Goal: Transaction & Acquisition: Purchase product/service

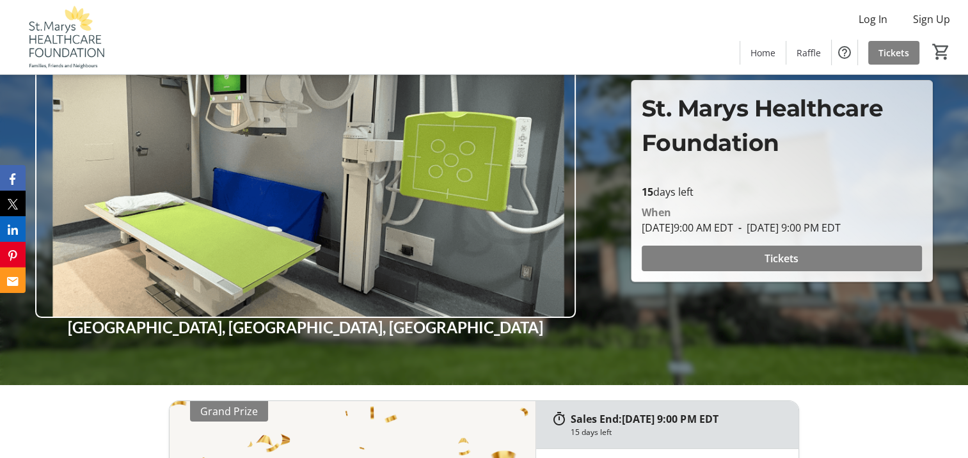
scroll to position [128, 0]
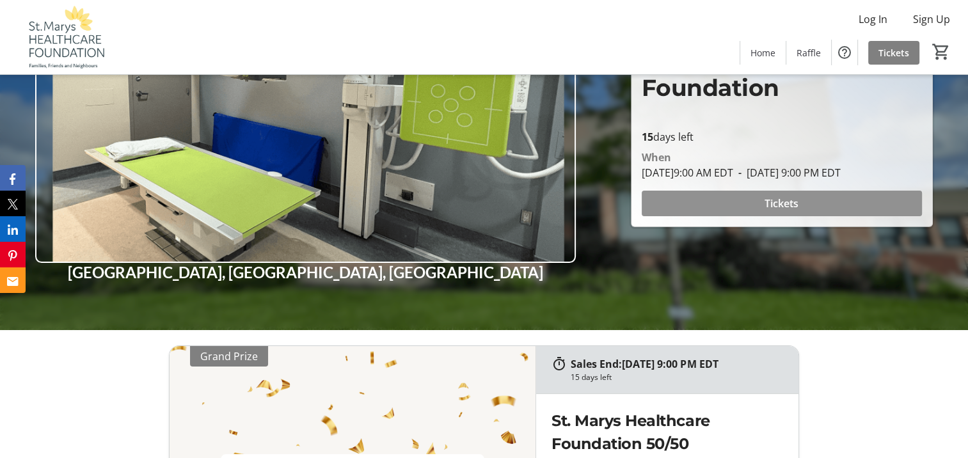
click at [780, 202] on span "Tickets" at bounding box center [782, 203] width 34 height 15
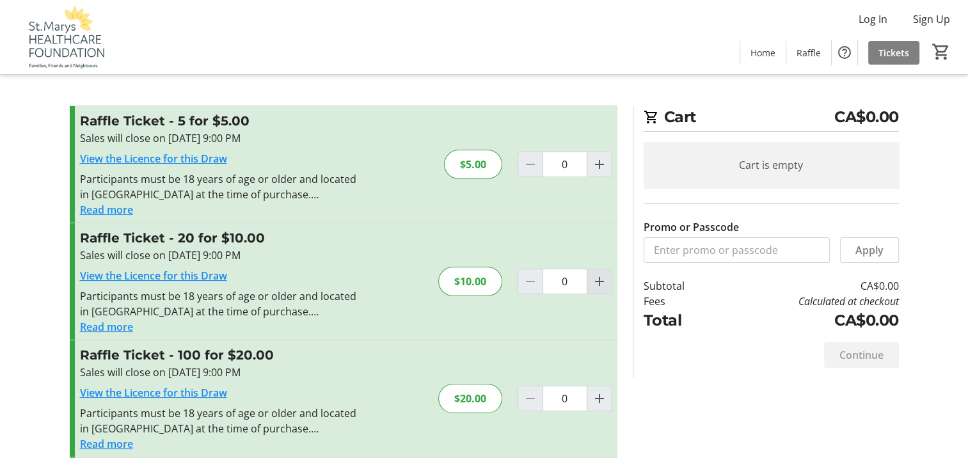
click at [600, 284] on mat-icon "Increment by one" at bounding box center [599, 281] width 15 height 15
type input "1"
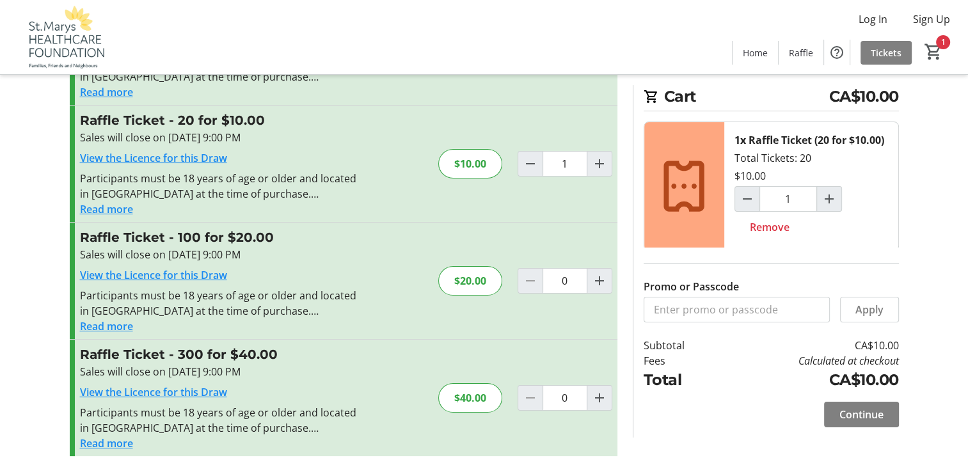
scroll to position [131, 0]
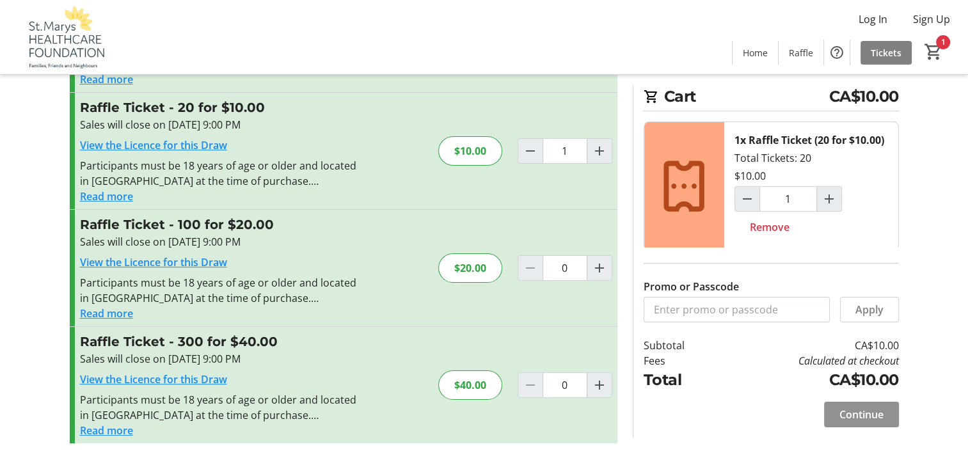
click at [852, 417] on span "Continue" at bounding box center [862, 414] width 44 height 15
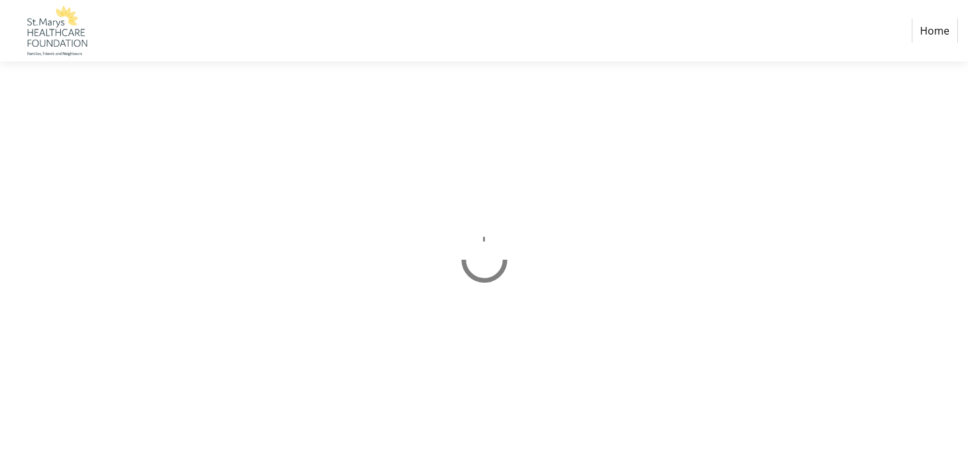
select select "CA"
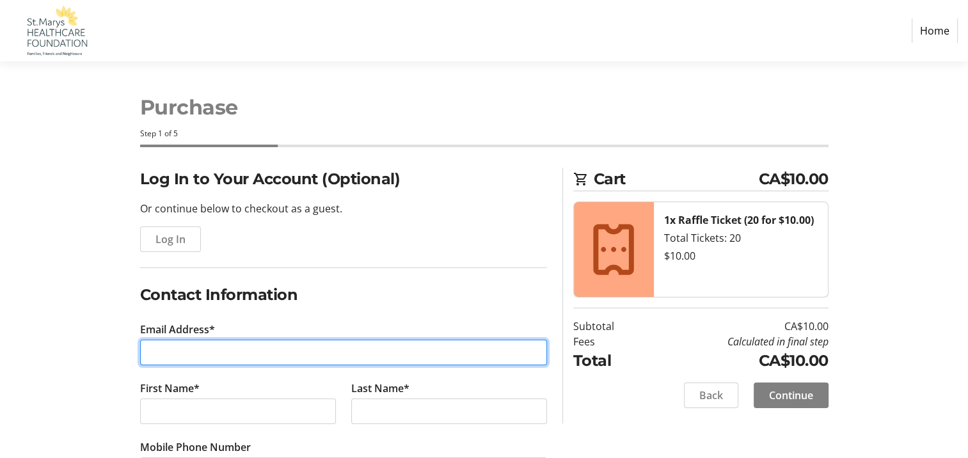
click at [251, 353] on input "Email Address*" at bounding box center [343, 353] width 407 height 26
type input "[EMAIL_ADDRESS][DOMAIN_NAME]"
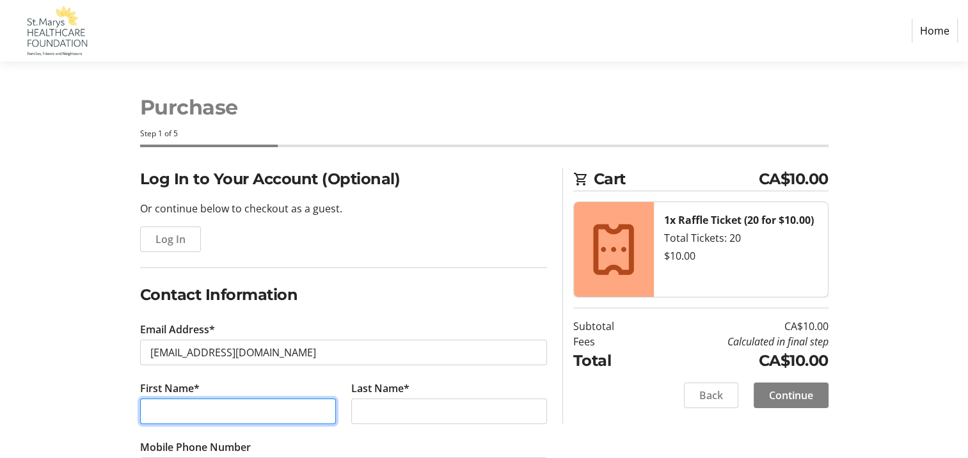
type input "[PERSON_NAME]"
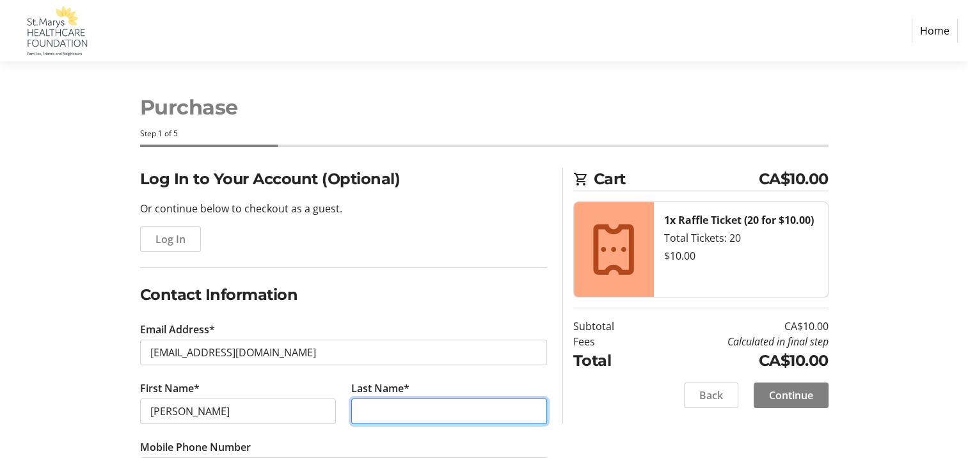
type input "Green"
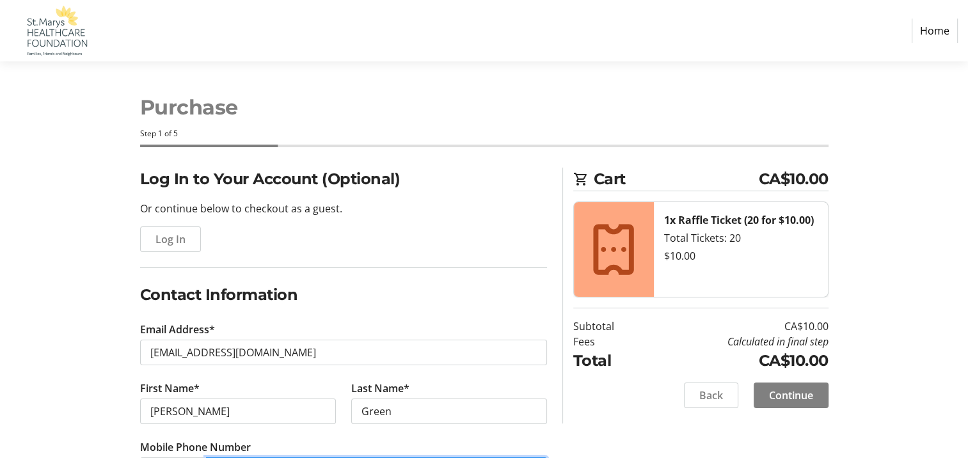
type input "[PHONE_NUMBER]"
type input "Federated Women's [GEOGRAPHIC_DATA]"
type input "356508 35th Line RR 1"
type input "Embro"
select select "ON"
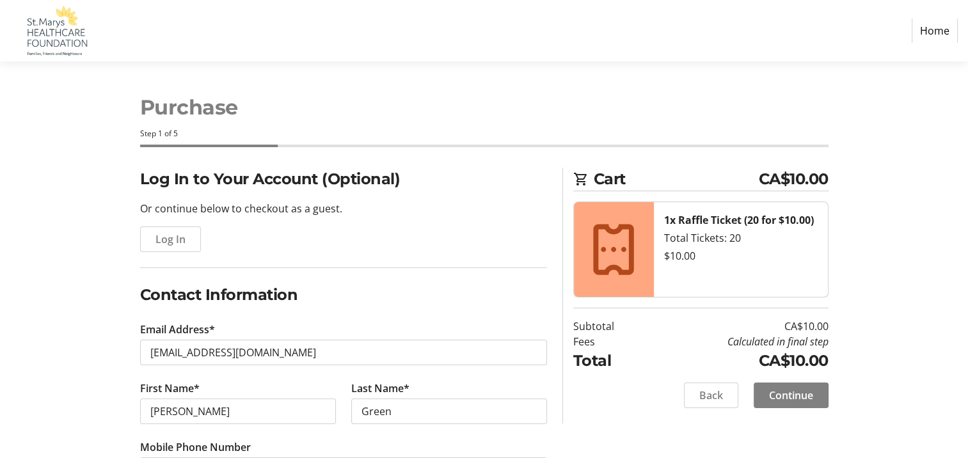
type input "N0J1J0"
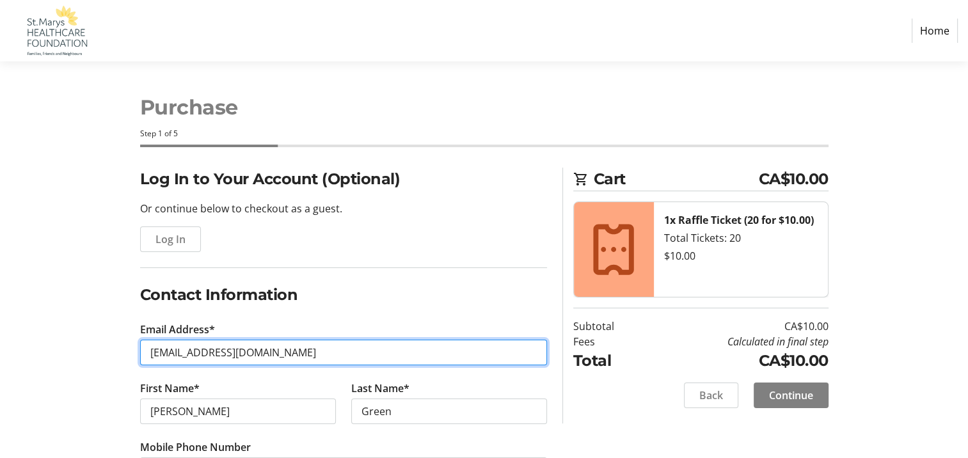
type input "[EMAIL_ADDRESS][DOMAIN_NAME]"
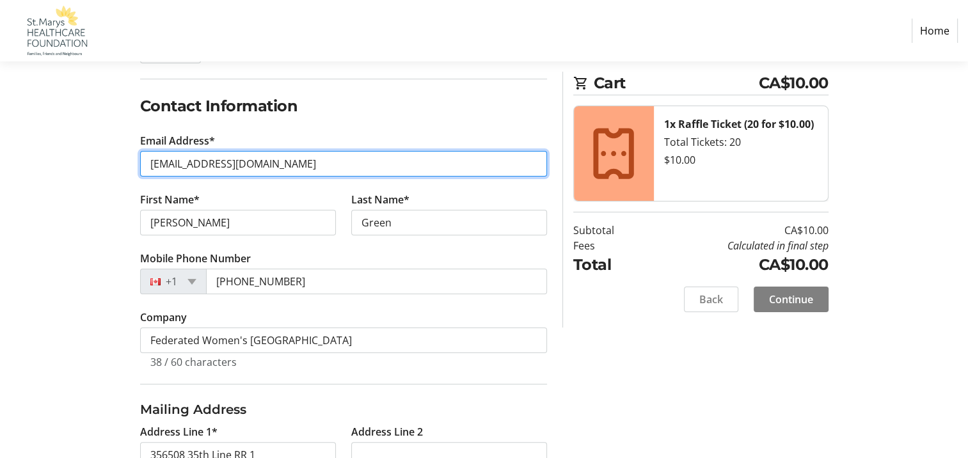
scroll to position [192, 0]
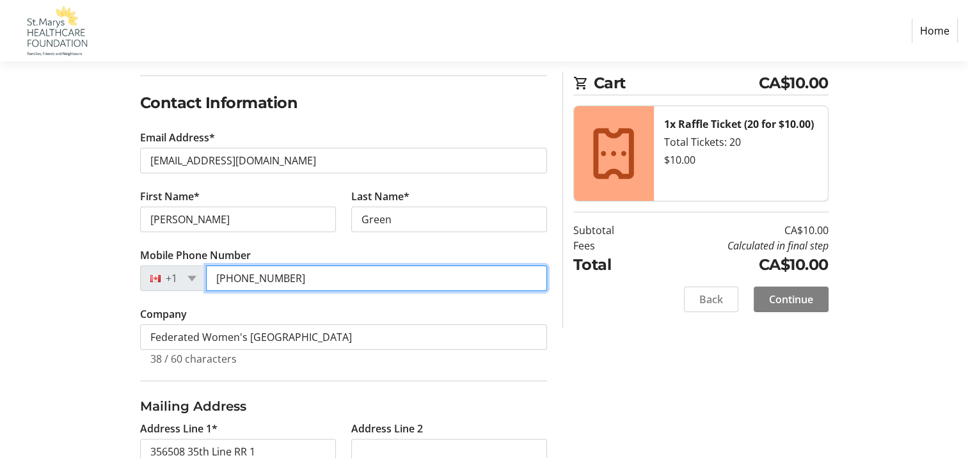
click at [312, 278] on input "[PHONE_NUMBER]" at bounding box center [376, 279] width 341 height 26
type input "[PHONE_NUMBER]"
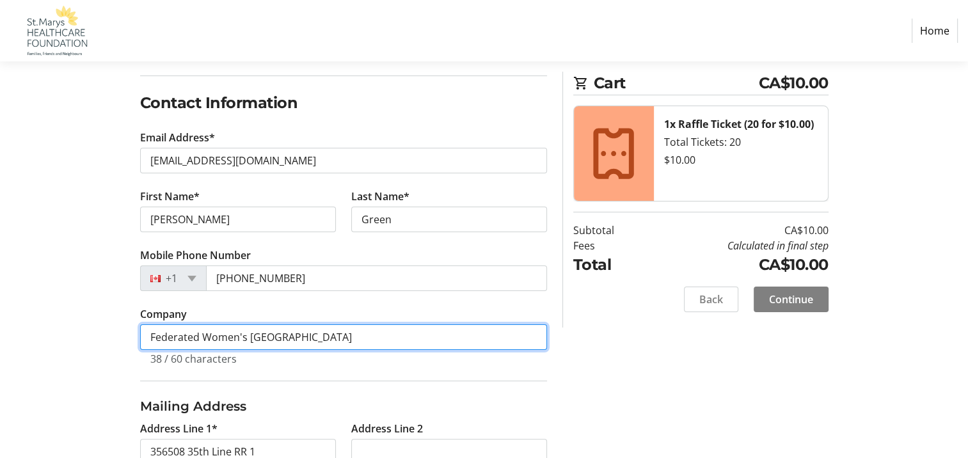
click at [358, 338] on input "Federated Women's [GEOGRAPHIC_DATA]" at bounding box center [343, 337] width 407 height 26
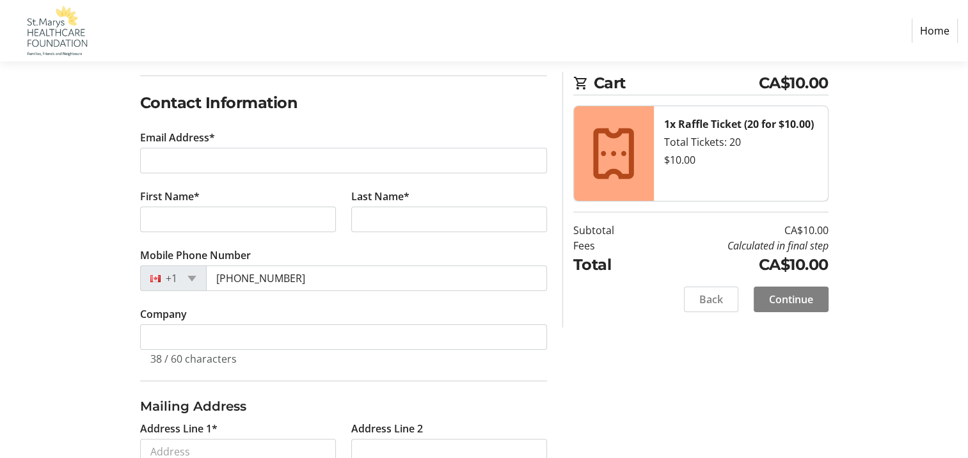
select select
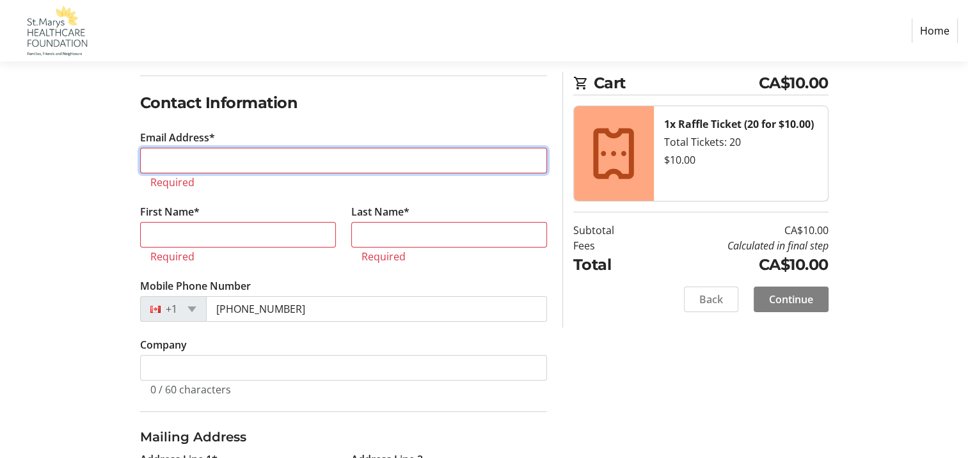
click at [278, 156] on input "Email Address*" at bounding box center [343, 161] width 407 height 26
type input "[EMAIL_ADDRESS][DOMAIN_NAME]"
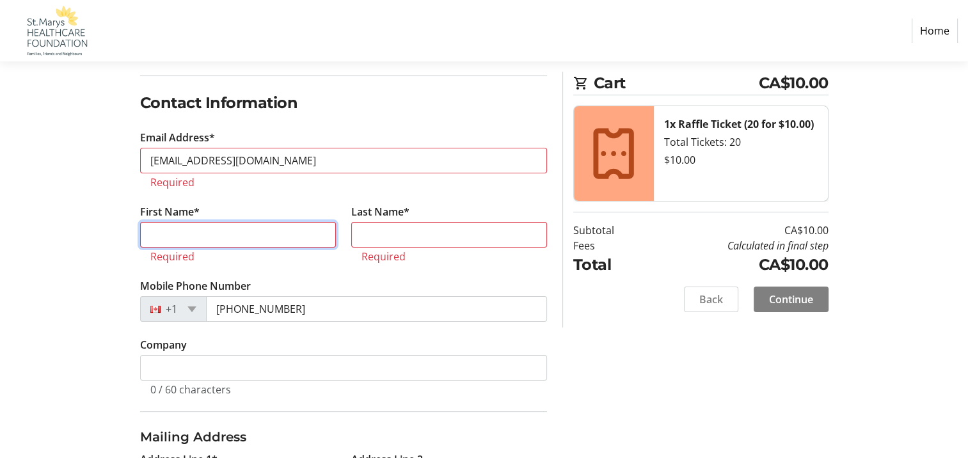
type input "[PERSON_NAME]"
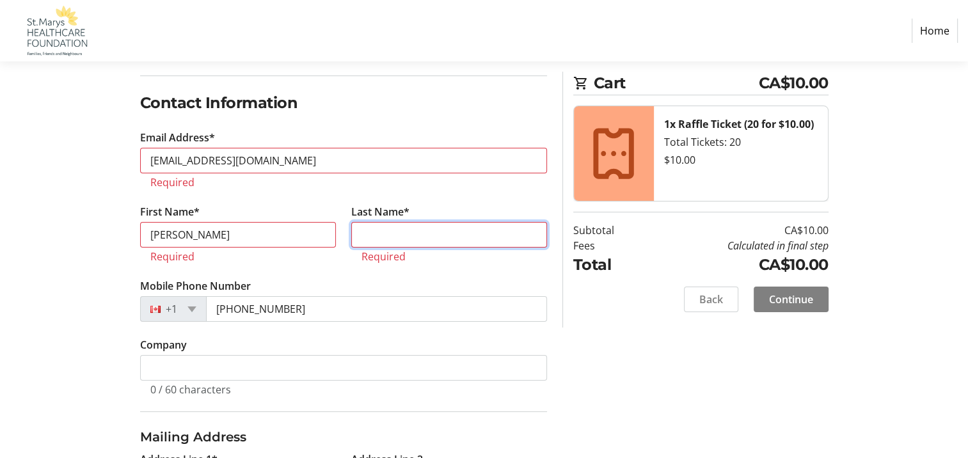
type input "Green"
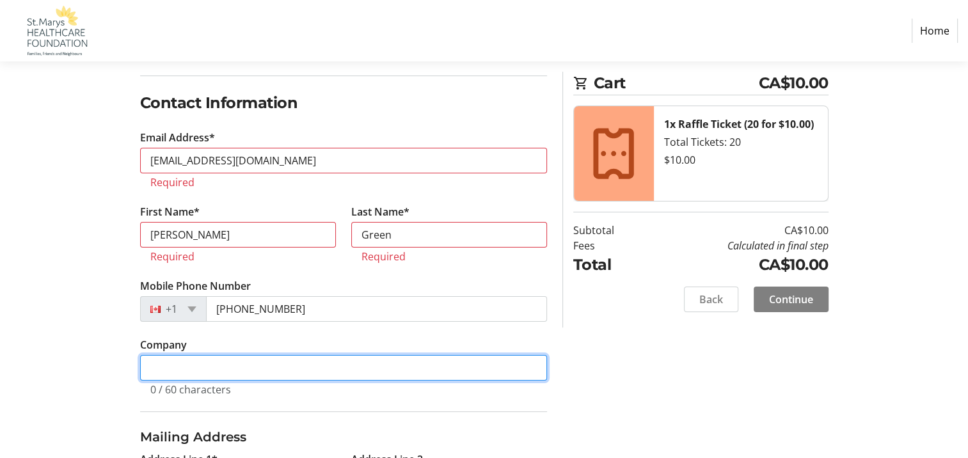
type input "Federated Women's [GEOGRAPHIC_DATA]"
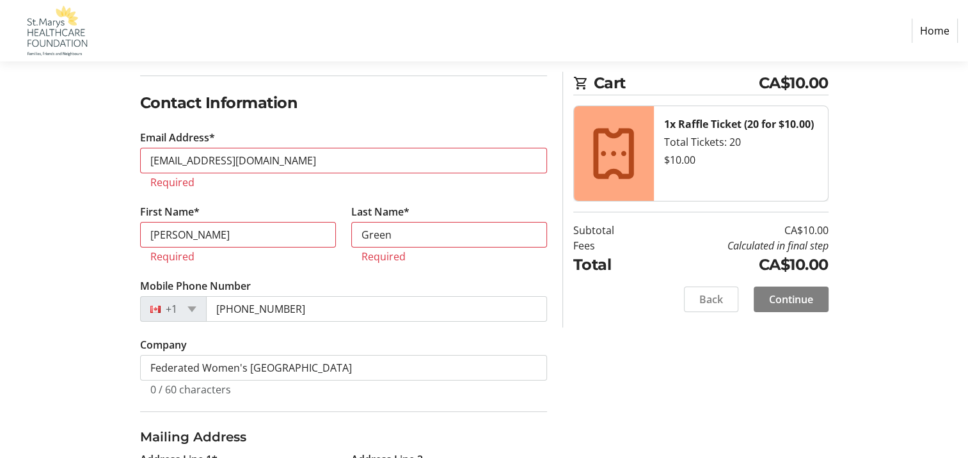
type input "356508 35th Line RR 1"
type input "Embro"
select select "ON"
type input "N0J1J0"
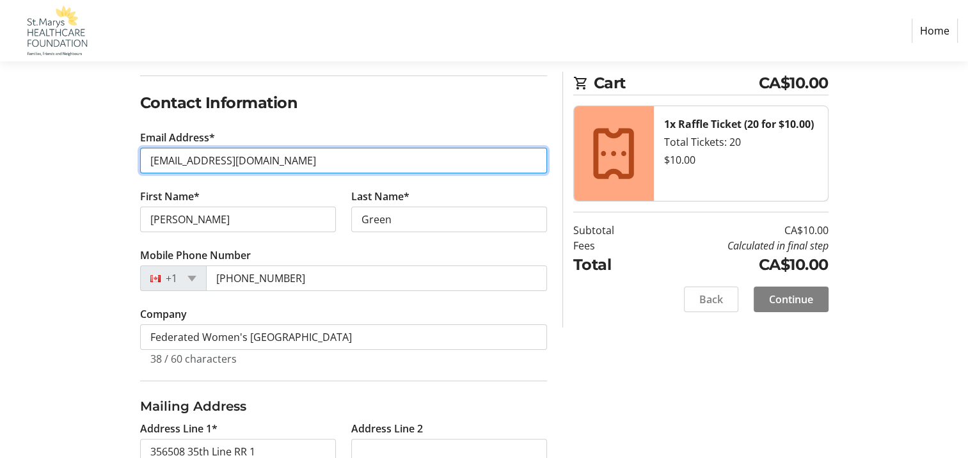
type input "[EMAIL_ADDRESS][DOMAIN_NAME]"
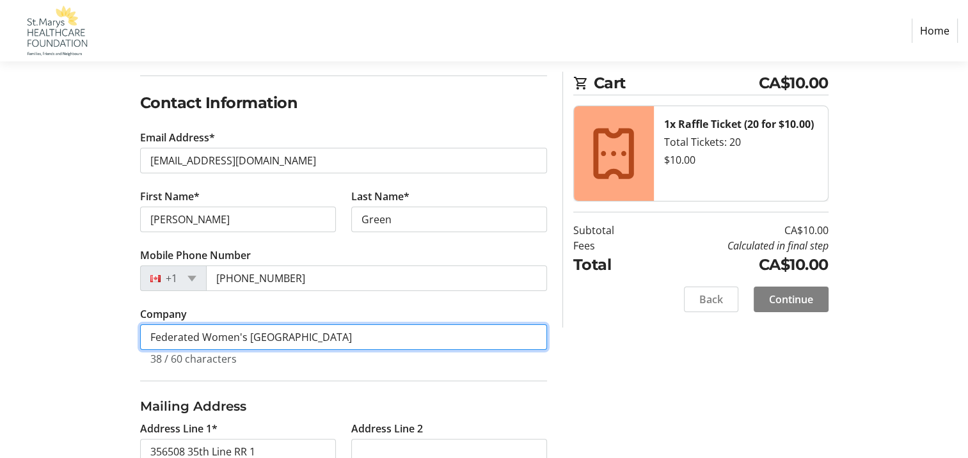
click at [349, 339] on input "Federated Women's [GEOGRAPHIC_DATA]" at bounding box center [343, 337] width 407 height 26
type input "F"
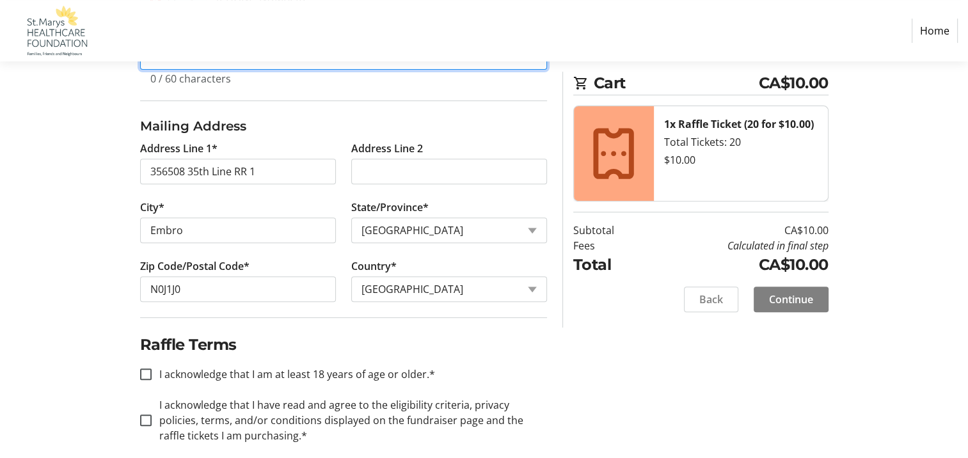
scroll to position [486, 0]
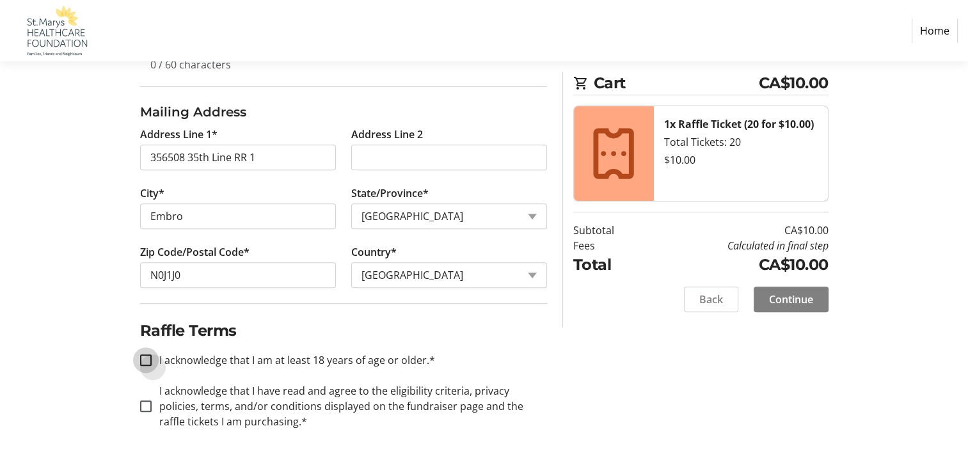
click at [141, 360] on input "I acknowledge that I am at least 18 years of age or older.*" at bounding box center [146, 361] width 12 height 12
checkbox input "true"
click at [148, 405] on input "I acknowledge that I have read and agree to the eligibility criteria, privacy p…" at bounding box center [146, 407] width 12 height 12
checkbox input "true"
click at [781, 304] on span "Continue" at bounding box center [791, 299] width 44 height 15
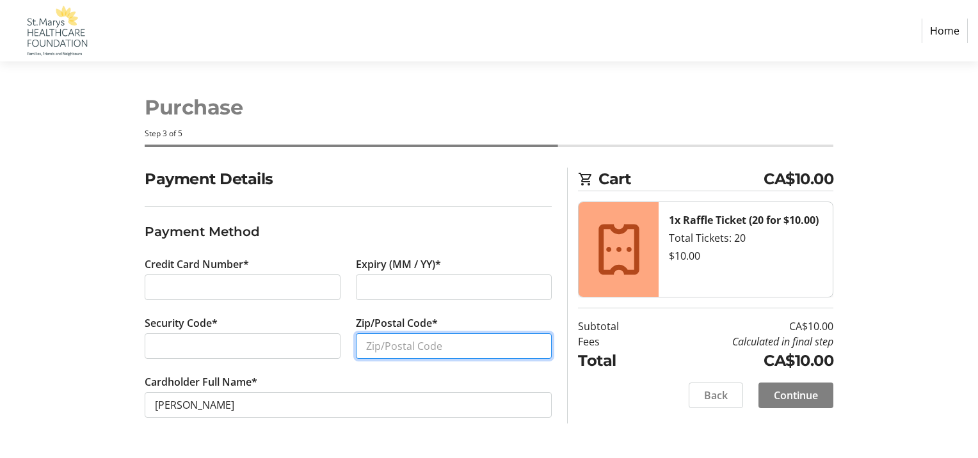
click at [417, 349] on input "Zip/Postal Code*" at bounding box center [454, 346] width 196 height 26
type input "N0J1J0"
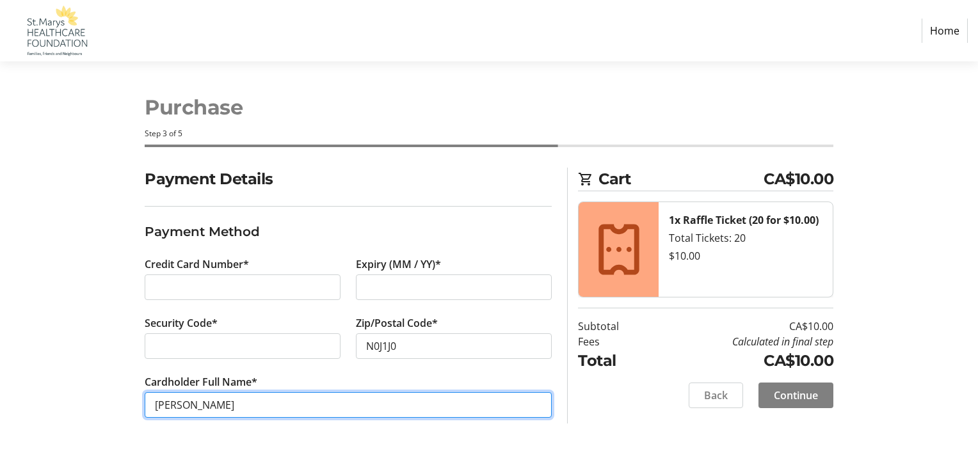
click at [383, 404] on input "[PERSON_NAME]" at bounding box center [348, 405] width 407 height 26
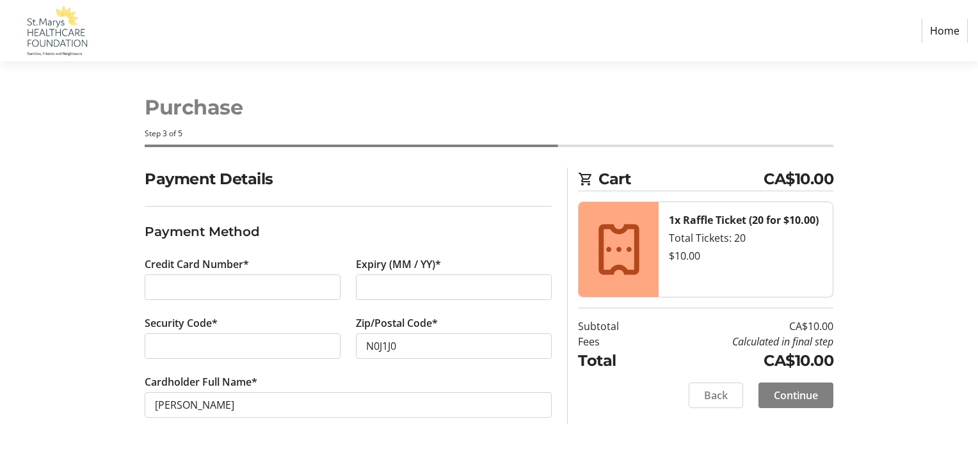
click at [511, 435] on section "Payment Details Payment Method Credit Card Number* Expiry (MM / YY)* Security C…" at bounding box center [348, 308] width 407 height 281
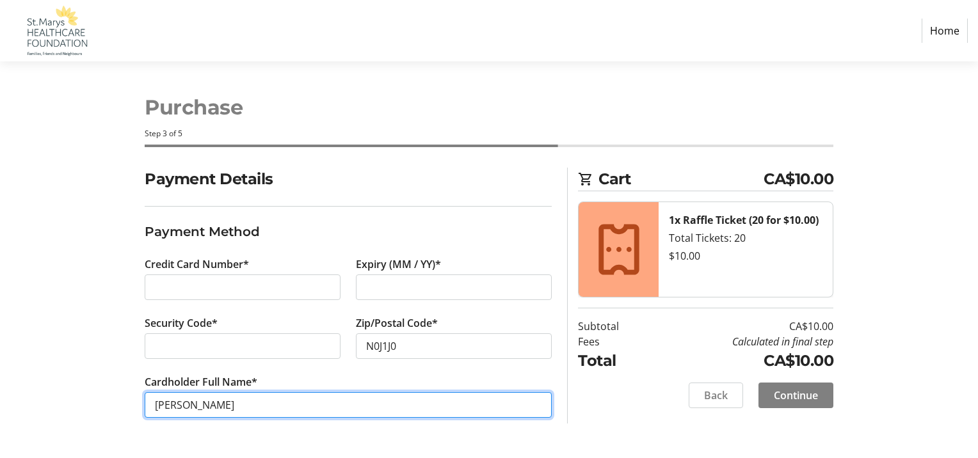
click at [225, 404] on input "[PERSON_NAME]" at bounding box center [348, 405] width 407 height 26
click at [195, 406] on input "[PERSON_NAME]" at bounding box center [348, 405] width 407 height 26
click at [240, 403] on input "[PERSON_NAME]" at bounding box center [348, 405] width 407 height 26
type input "[PERSON_NAME]"
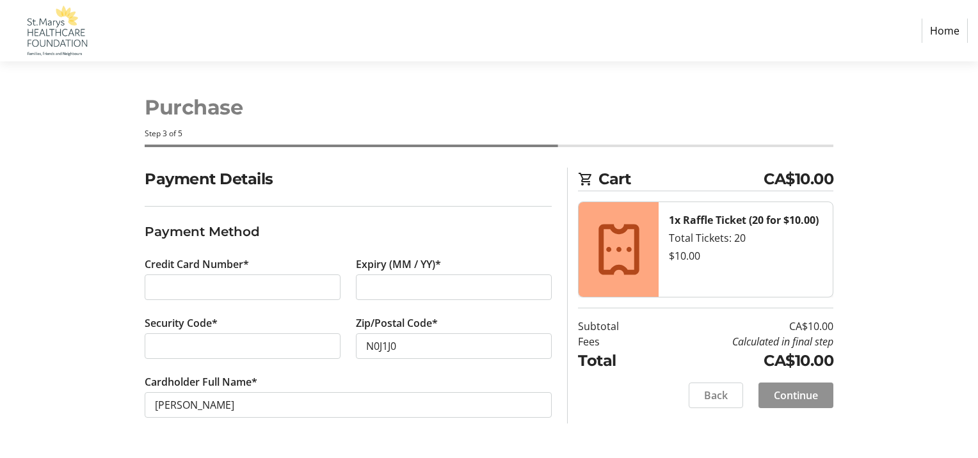
click at [799, 394] on span "Continue" at bounding box center [796, 395] width 44 height 15
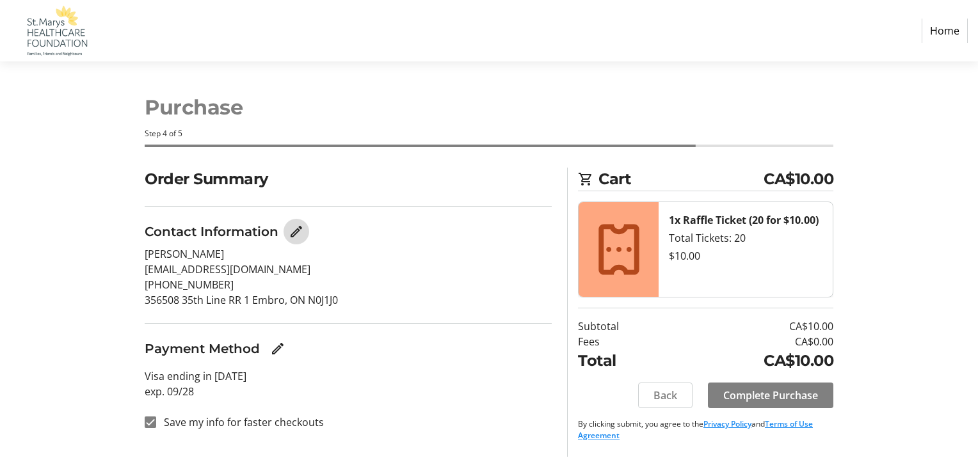
click at [294, 235] on mat-icon "Edit Contact Information" at bounding box center [296, 231] width 15 height 15
select select "ON"
select select "CA"
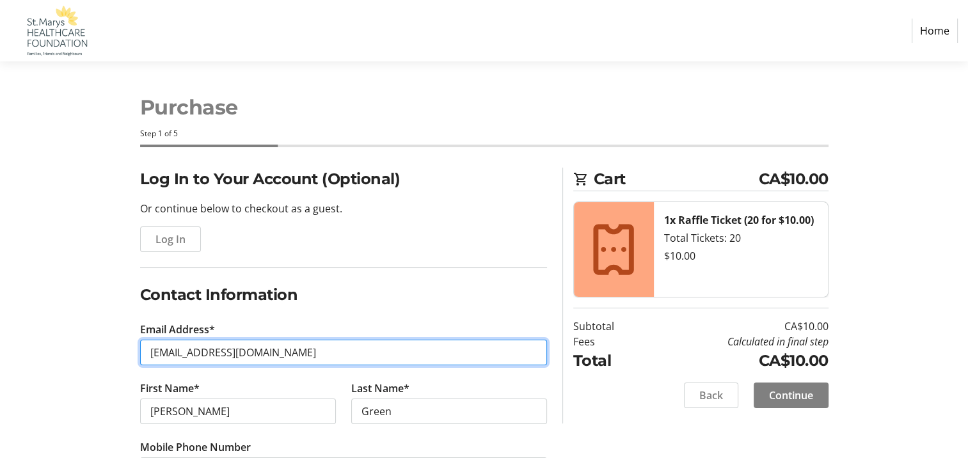
click at [264, 361] on input "[EMAIL_ADDRESS][DOMAIN_NAME]" at bounding box center [343, 353] width 407 height 26
type input "g"
click at [281, 356] on input "l" at bounding box center [343, 353] width 407 height 26
click at [396, 348] on input "l" at bounding box center [343, 353] width 407 height 26
click at [148, 355] on input "l" at bounding box center [343, 353] width 407 height 26
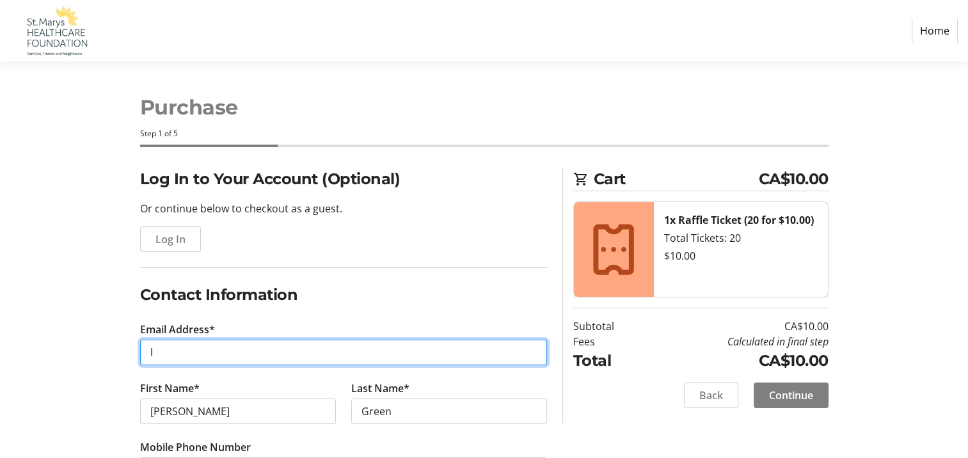
click at [147, 351] on input "l" at bounding box center [343, 353] width 407 height 26
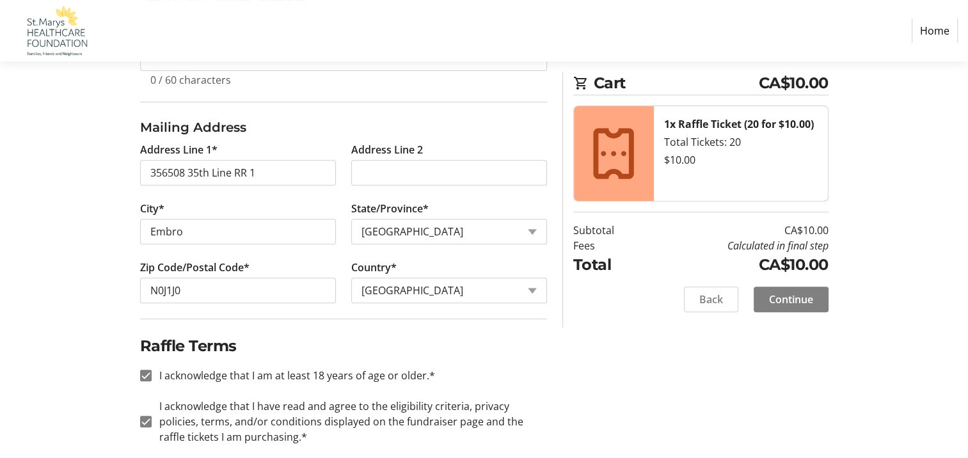
scroll to position [486, 0]
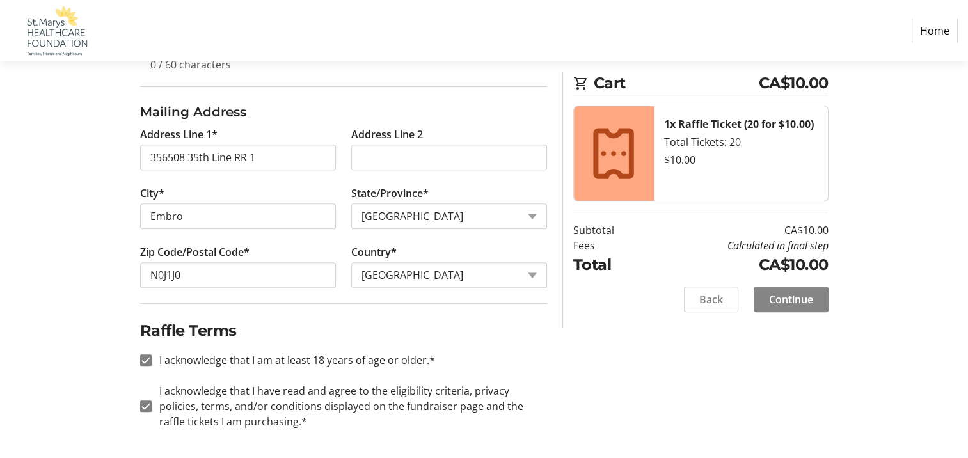
type input "lauracgreen [EMAIL_ADDRESS][DOMAIN_NAME]"
click at [776, 301] on span "Continue" at bounding box center [791, 299] width 44 height 15
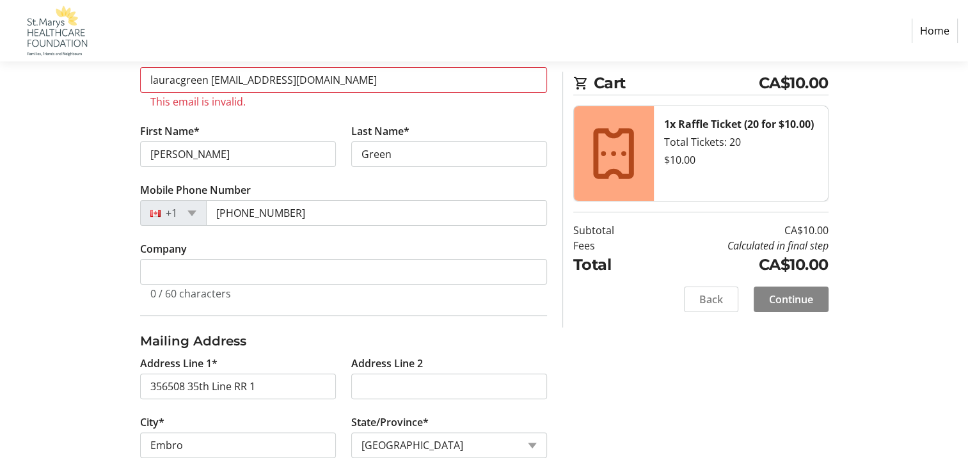
scroll to position [239, 0]
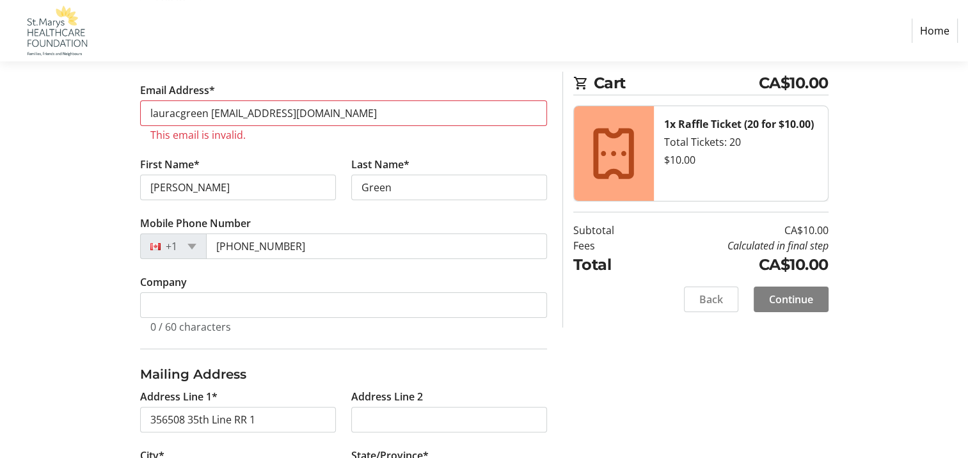
click at [234, 136] on tr-error "This email is invalid." at bounding box center [343, 135] width 387 height 13
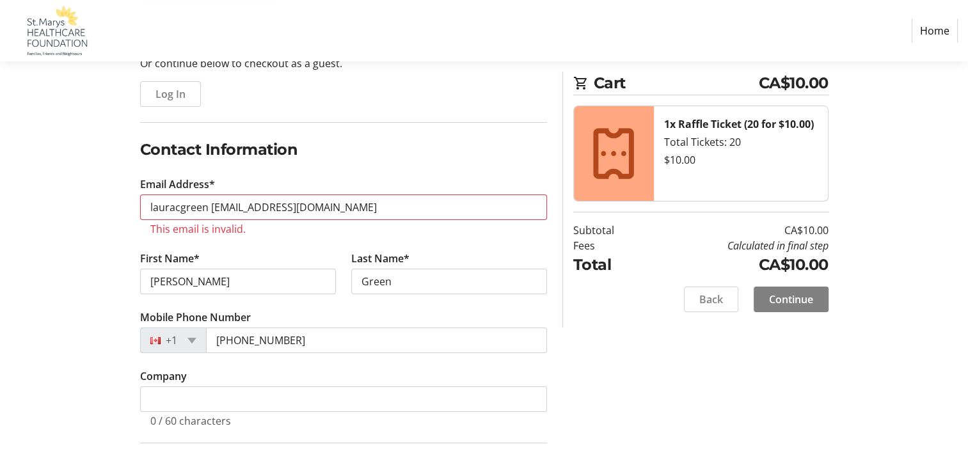
scroll to position [0, 0]
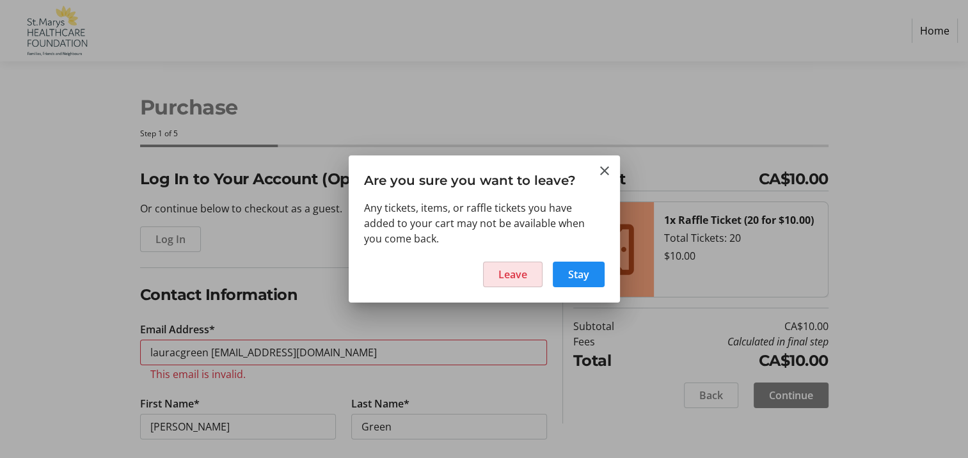
click at [515, 275] on span "Leave" at bounding box center [513, 274] width 29 height 15
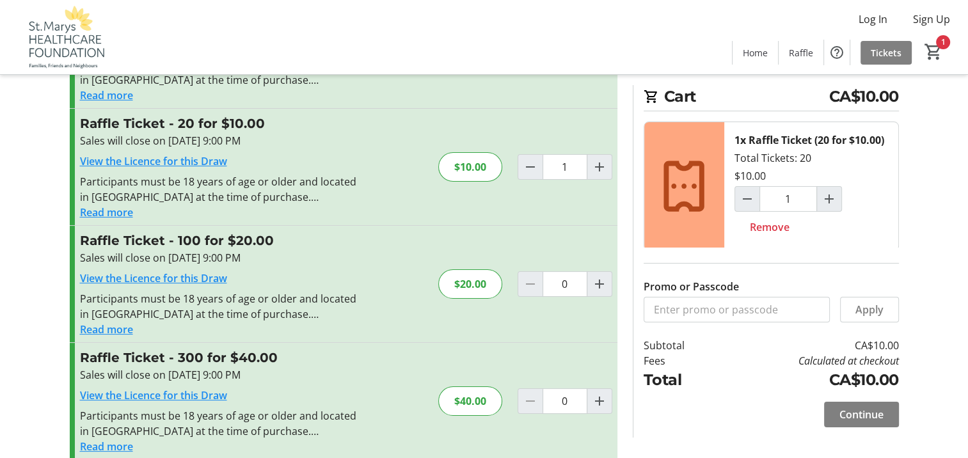
scroll to position [131, 0]
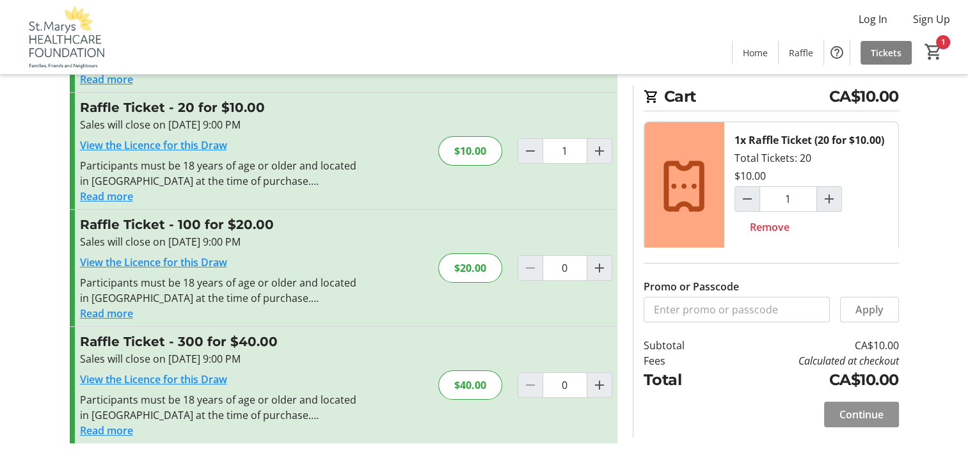
click at [834, 414] on span at bounding box center [861, 414] width 75 height 31
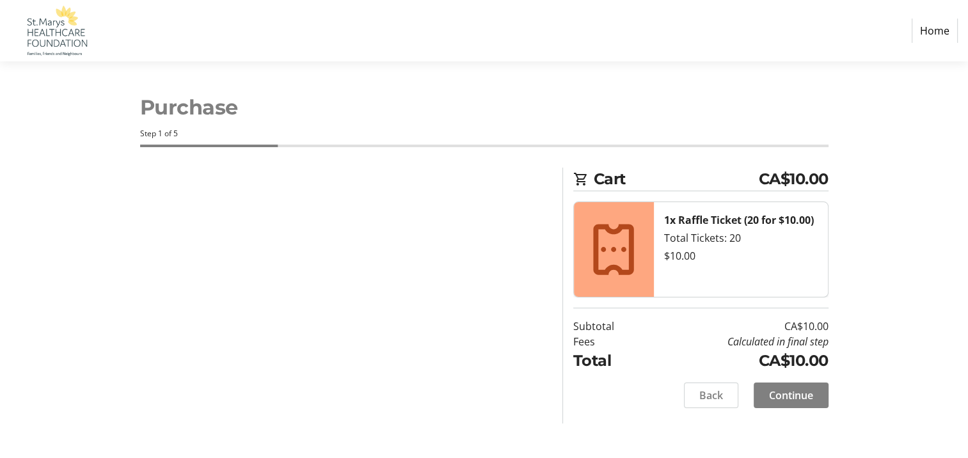
select select "CA"
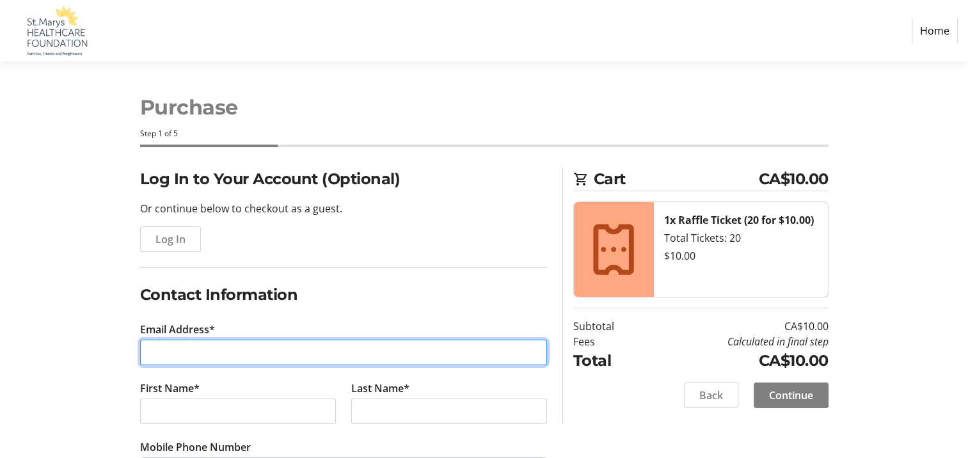
click at [171, 355] on input "Email Address*" at bounding box center [343, 353] width 407 height 26
type input "[EMAIL_ADDRESS][DOMAIN_NAME]"
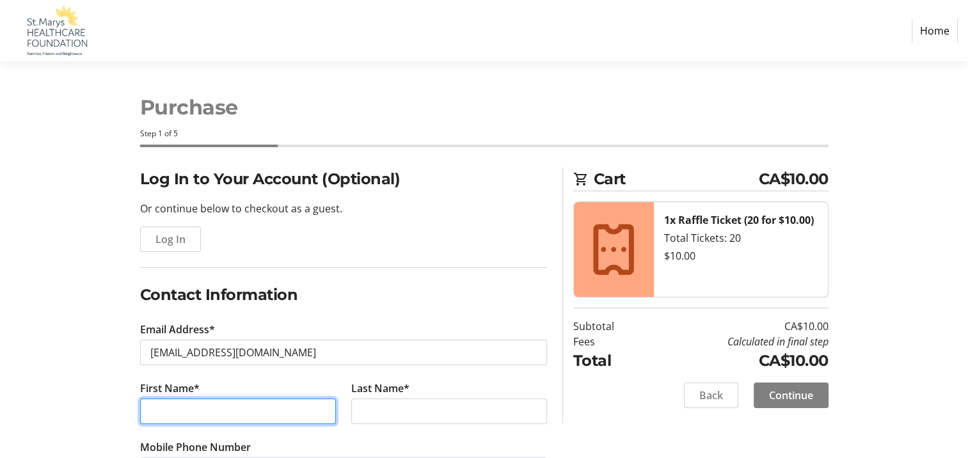
type input "GORD"
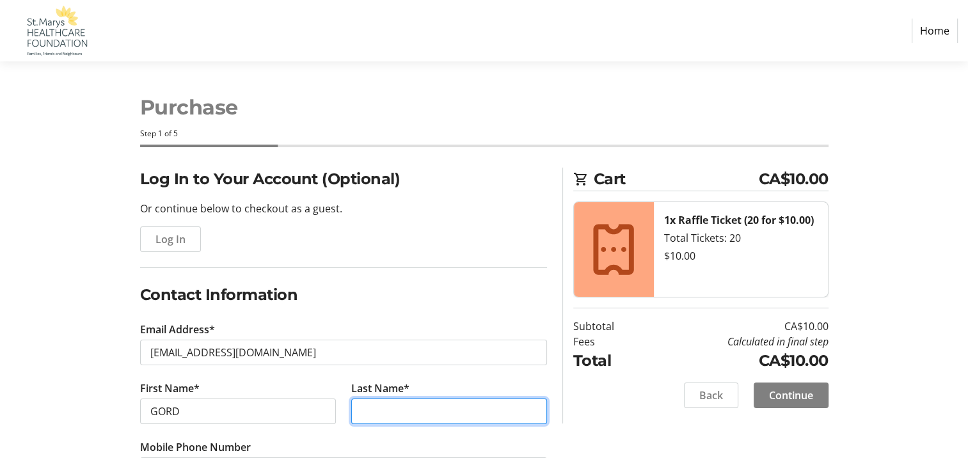
type input "GREEN"
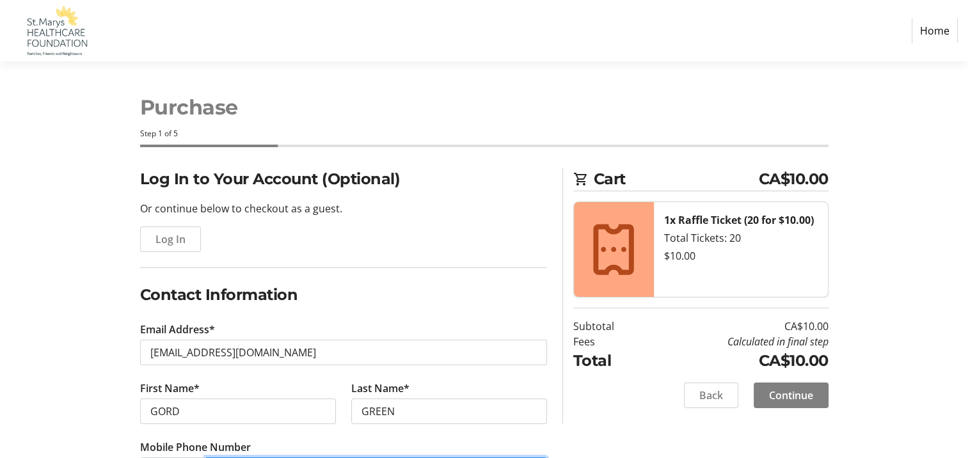
type input "[PHONE_NUMBER]"
type input "Greenholm Farms Limited"
type input "356508 35TH LINE [GEOGRAPHIC_DATA] [GEOGRAPHIC_DATA]"
type input "R.R.#1"
type input "Embro"
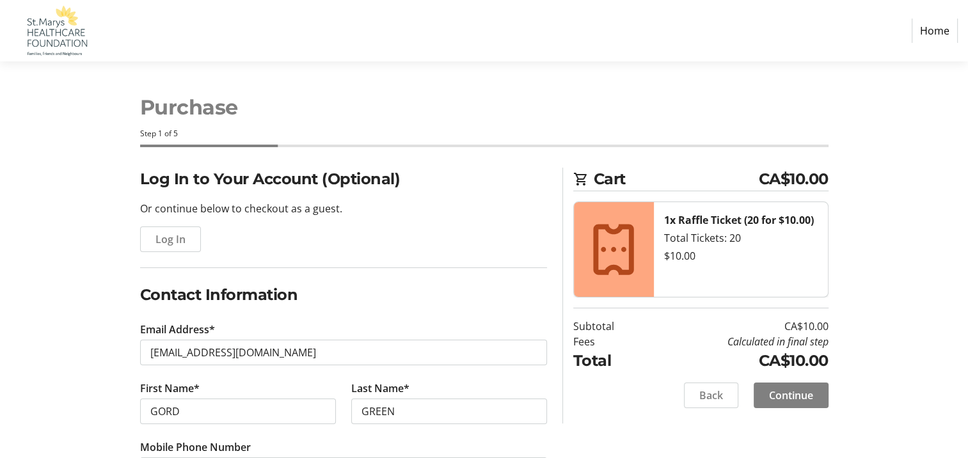
select select "ON"
type input "N0J 1J0"
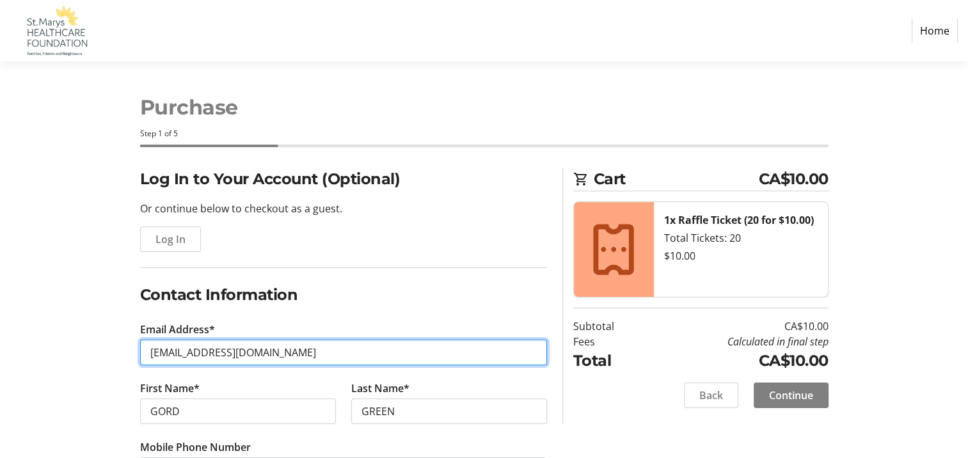
type input "[EMAIL_ADDRESS][DOMAIN_NAME]"
click at [273, 353] on input "[EMAIL_ADDRESS][DOMAIN_NAME]" at bounding box center [343, 353] width 407 height 26
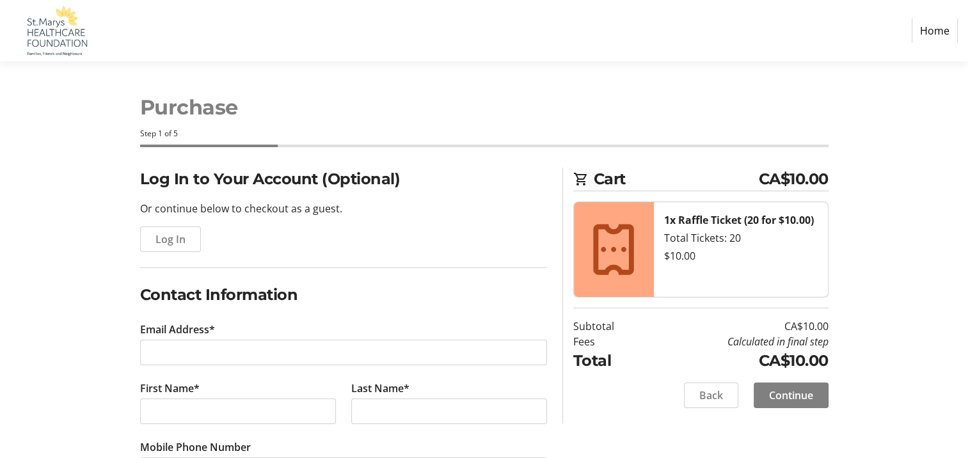
select select
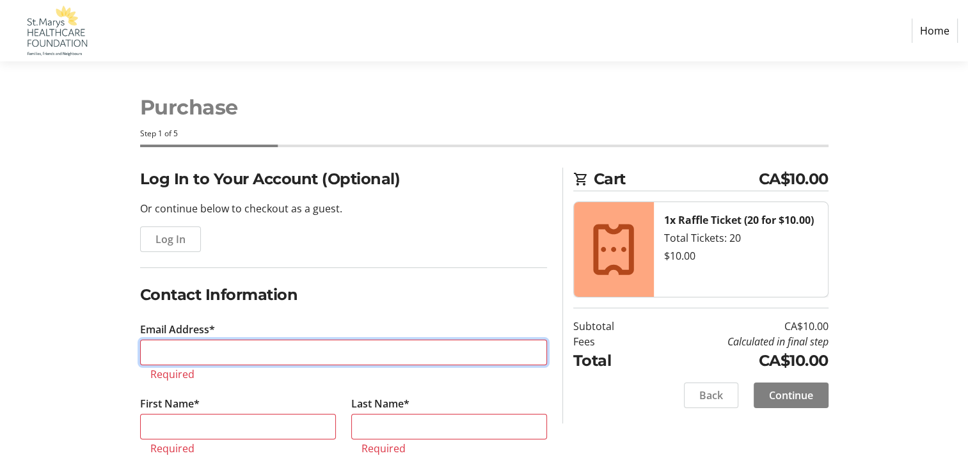
click at [191, 355] on input "Email Address*" at bounding box center [343, 353] width 407 height 26
type input "[EMAIL_ADDRESS][DOMAIN_NAME]"
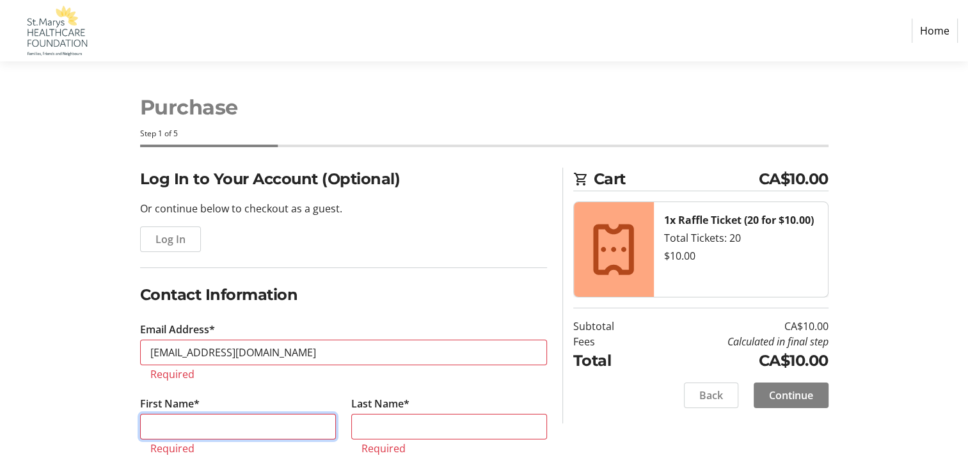
type input "[PERSON_NAME]"
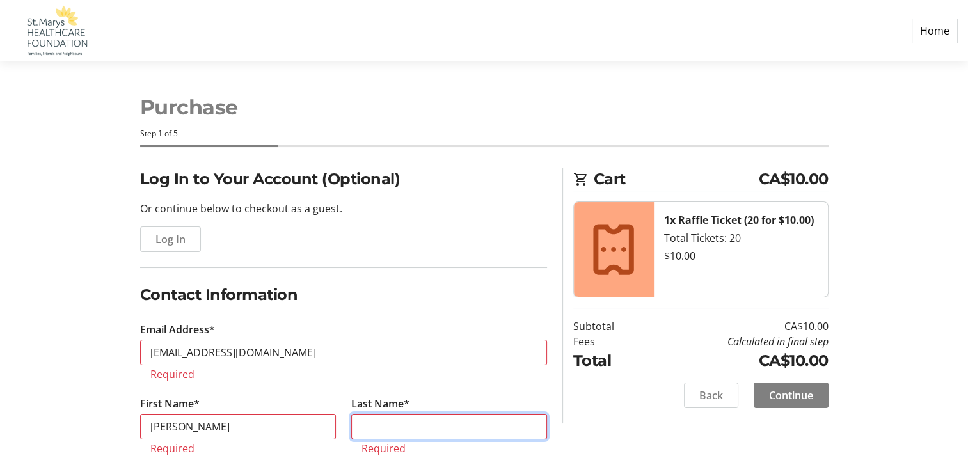
type input "Green"
type input "[PHONE_NUMBER]"
type input "Federated Women's [GEOGRAPHIC_DATA]"
type input "356508 35th Line RR 1"
type input "Embro"
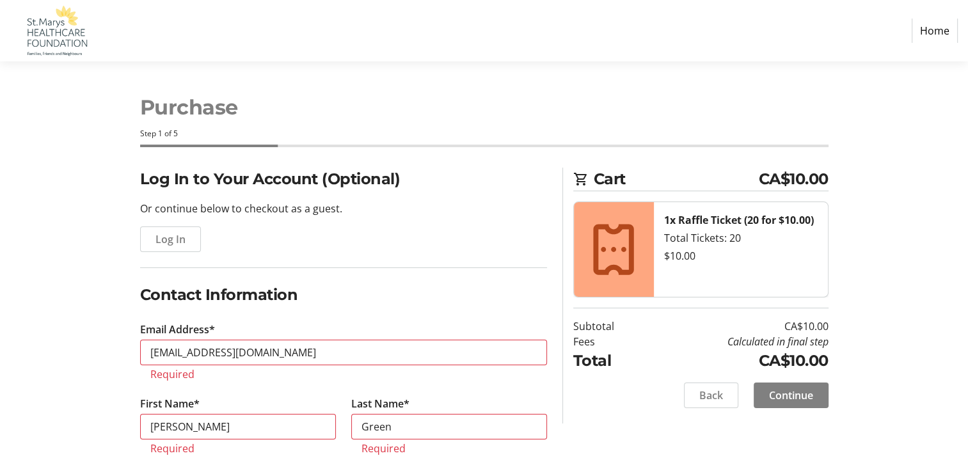
select select "ON"
type input "N0J1J0"
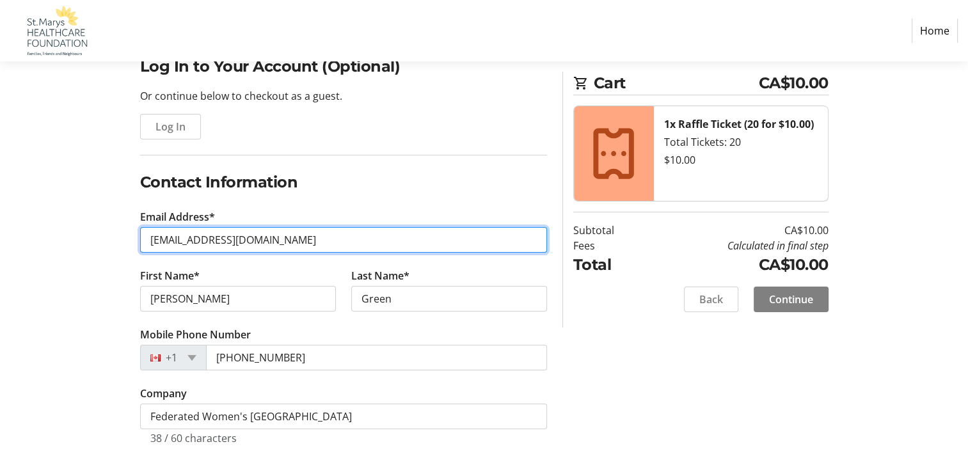
scroll to position [128, 0]
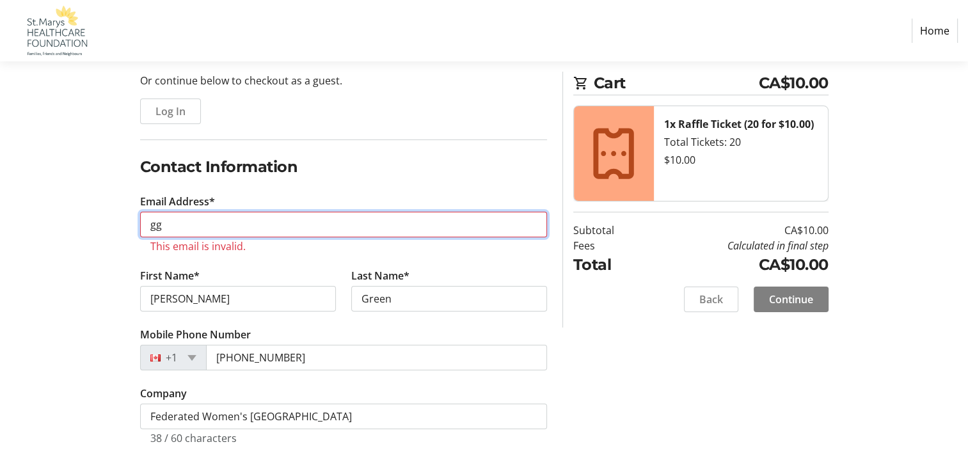
type input "g"
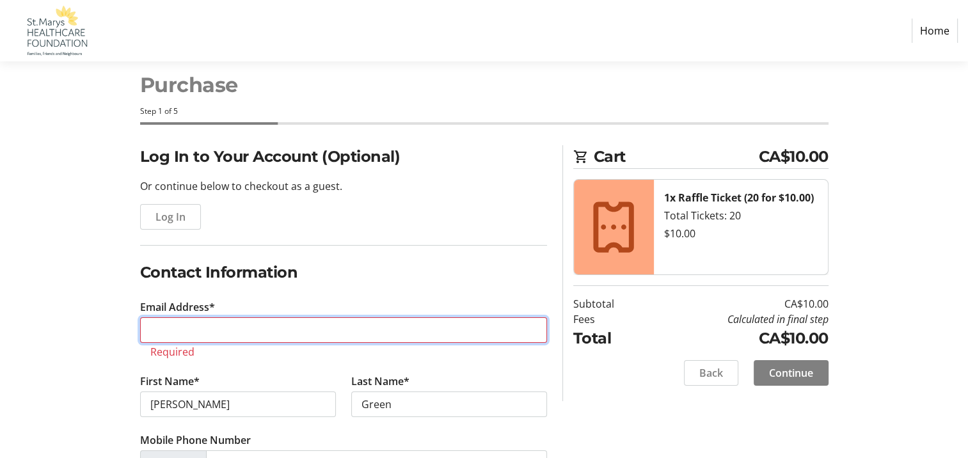
scroll to position [0, 0]
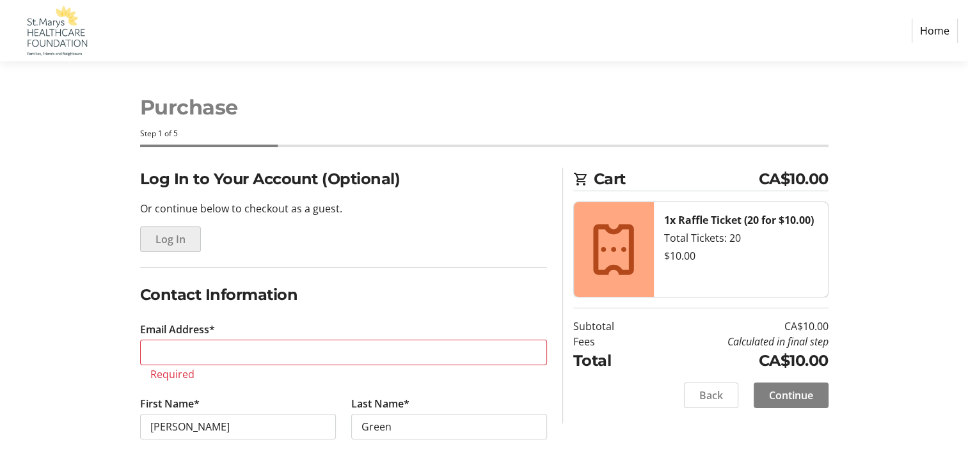
click at [170, 238] on span "Log In" at bounding box center [171, 239] width 30 height 15
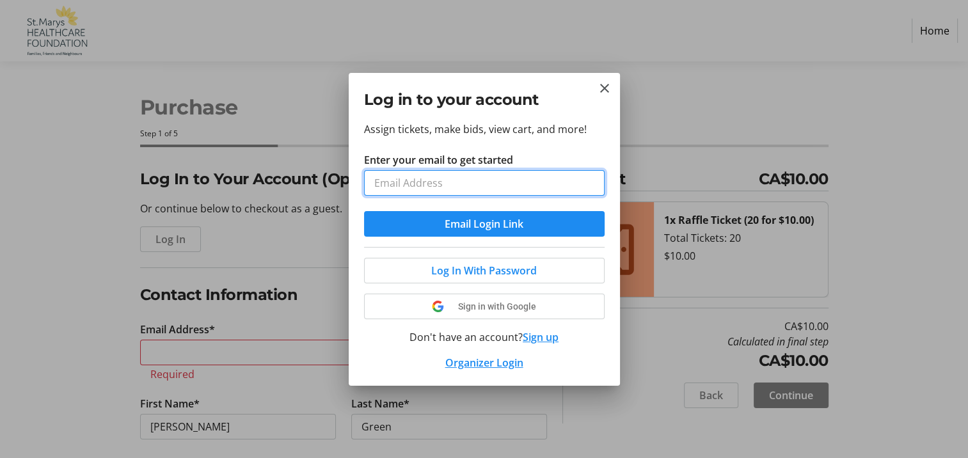
click at [457, 189] on input "Enter your email to get started" at bounding box center [484, 183] width 241 height 26
type input "[EMAIL_ADDRESS][DOMAIN_NAME]"
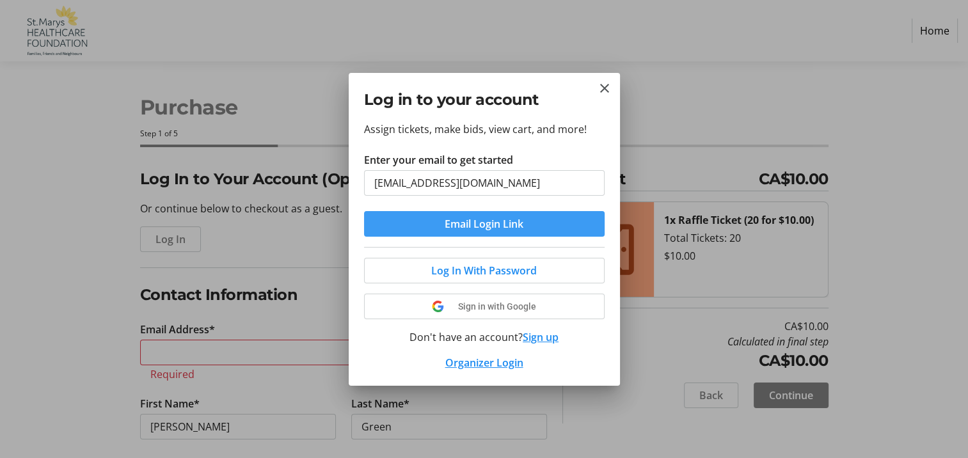
click at [487, 225] on span "Email Login Link" at bounding box center [484, 223] width 79 height 15
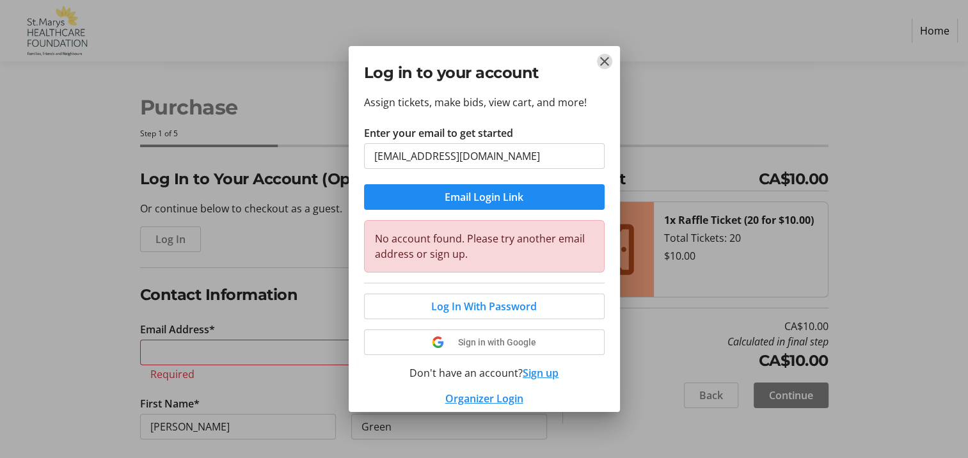
click at [602, 63] on mat-icon "Close" at bounding box center [604, 61] width 15 height 15
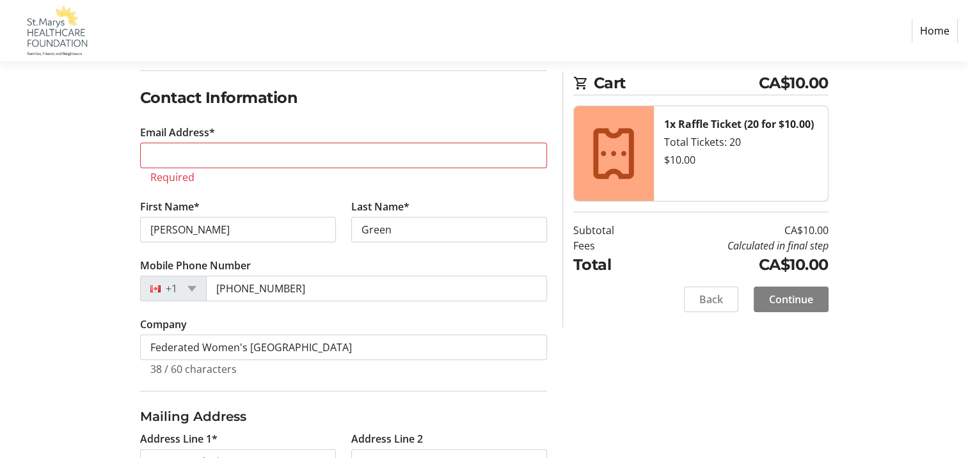
scroll to position [182, 0]
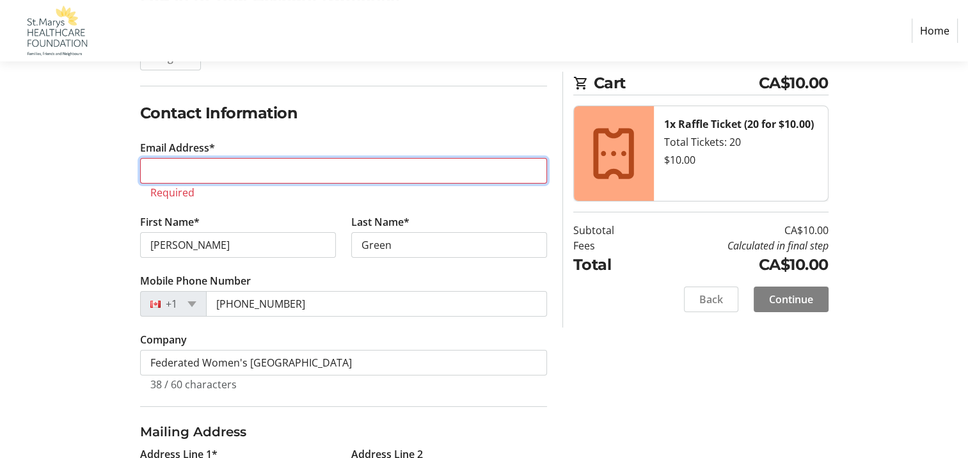
click at [268, 172] on input "Email Address*" at bounding box center [343, 171] width 407 height 26
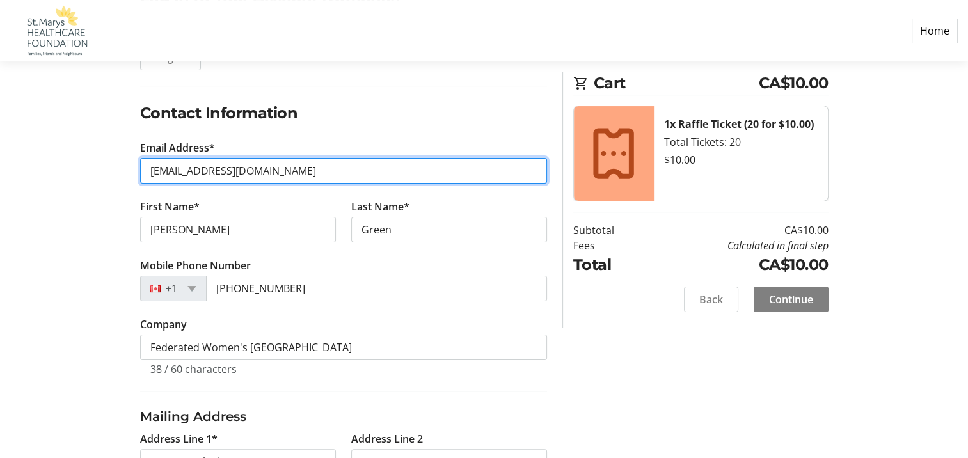
click at [271, 163] on input "[EMAIL_ADDRESS][DOMAIN_NAME]" at bounding box center [343, 171] width 407 height 26
click at [374, 170] on input "[EMAIL_ADDRESS][DOMAIN_NAME]" at bounding box center [343, 171] width 407 height 26
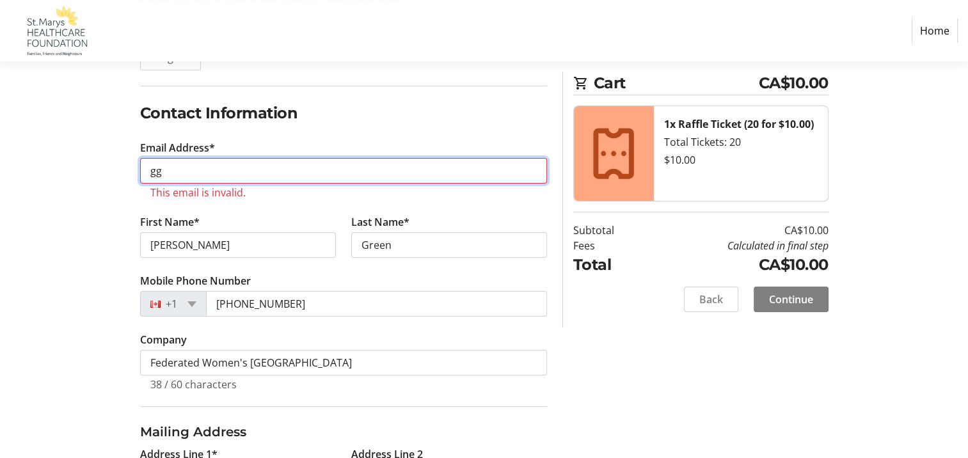
type input "g"
click at [377, 162] on input "la" at bounding box center [343, 171] width 407 height 26
click at [299, 170] on input "la" at bounding box center [343, 171] width 407 height 26
type input "g"
click at [303, 172] on input "la" at bounding box center [343, 171] width 407 height 26
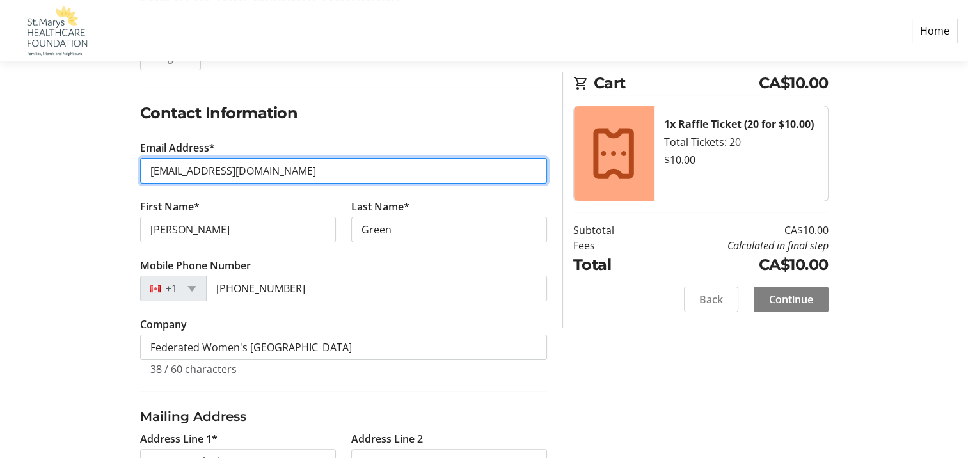
type input "[EMAIL_ADDRESS][DOMAIN_NAME]"
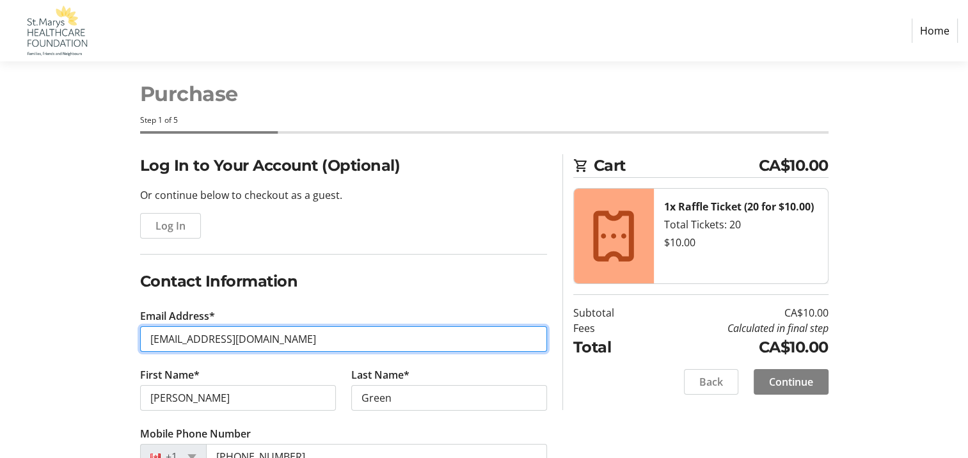
scroll to position [0, 0]
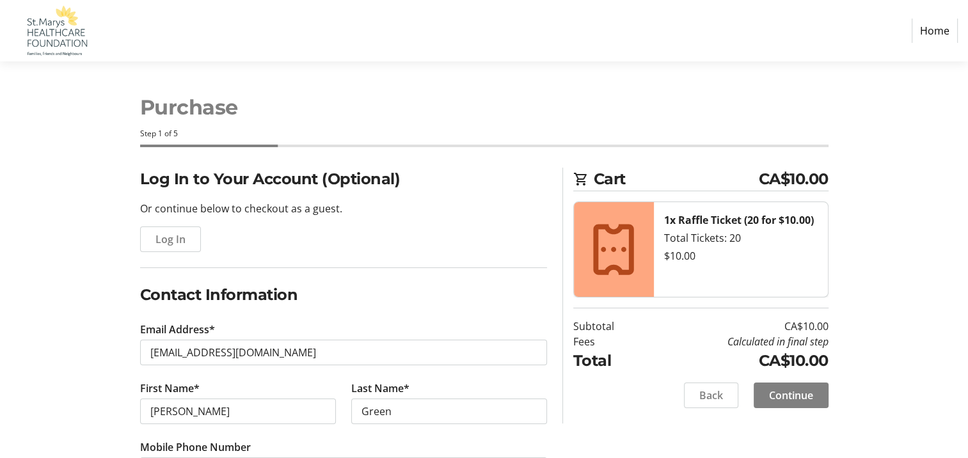
click at [274, 180] on h2 "Log In to Your Account (Optional)" at bounding box center [343, 179] width 407 height 23
click at [146, 180] on h2 "Log In to Your Account (Optional)" at bounding box center [343, 179] width 407 height 23
click at [932, 28] on link "Home" at bounding box center [935, 31] width 46 height 24
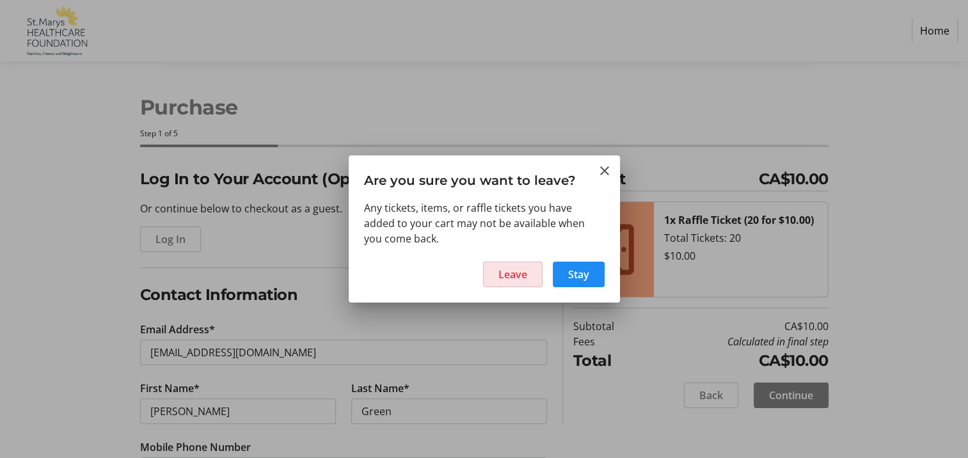
click at [523, 274] on span "Leave" at bounding box center [513, 274] width 29 height 15
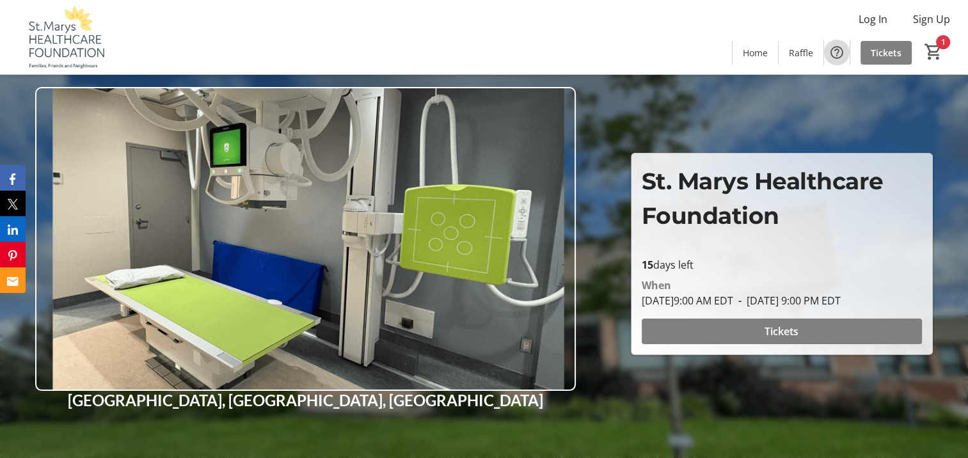
click at [834, 53] on mat-icon "Help" at bounding box center [836, 52] width 15 height 15
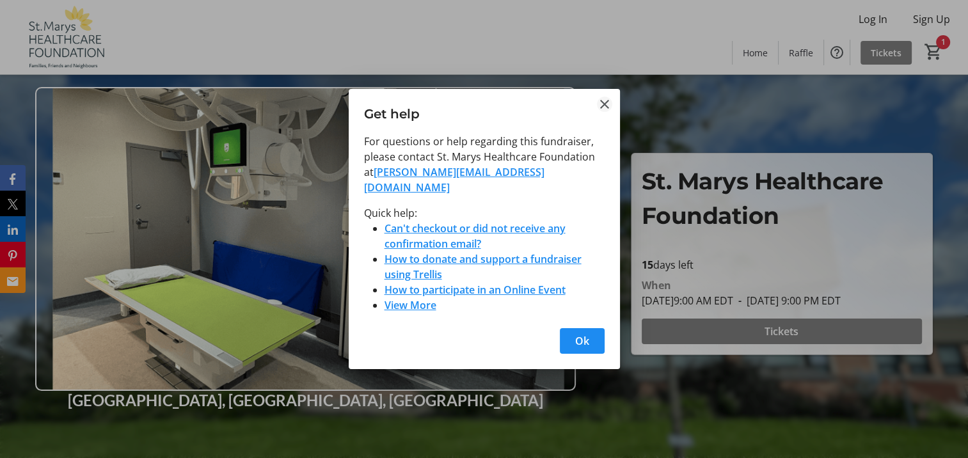
click at [605, 111] on mat-icon "Close" at bounding box center [604, 104] width 15 height 15
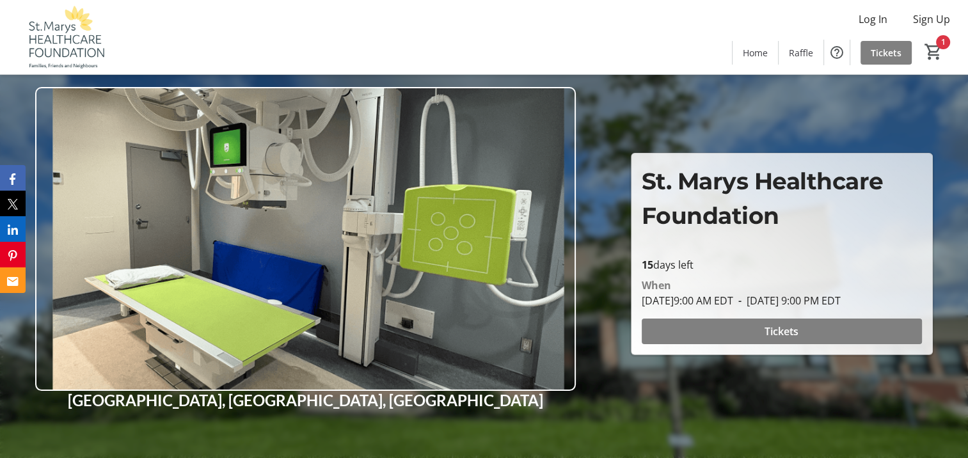
click at [943, 39] on div "Home Raffle Tickets 1" at bounding box center [846, 52] width 228 height 33
click at [936, 50] on mat-icon "1" at bounding box center [933, 51] width 19 height 19
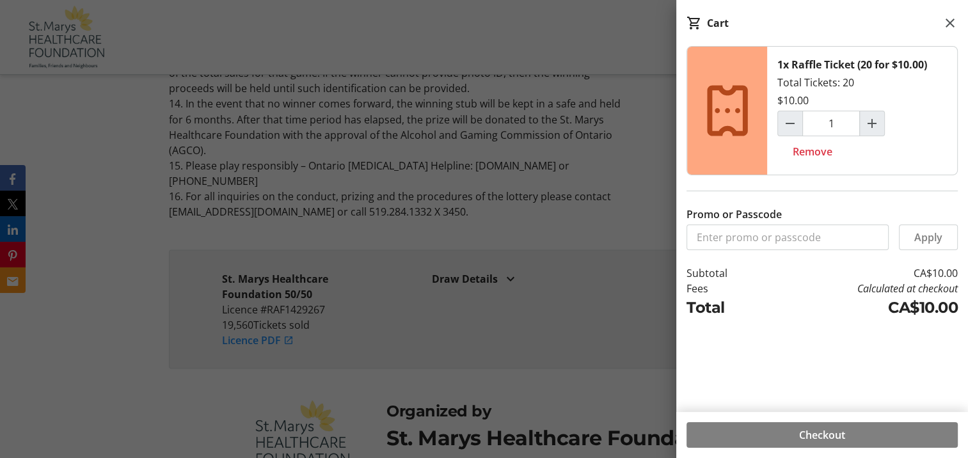
scroll to position [2462, 0]
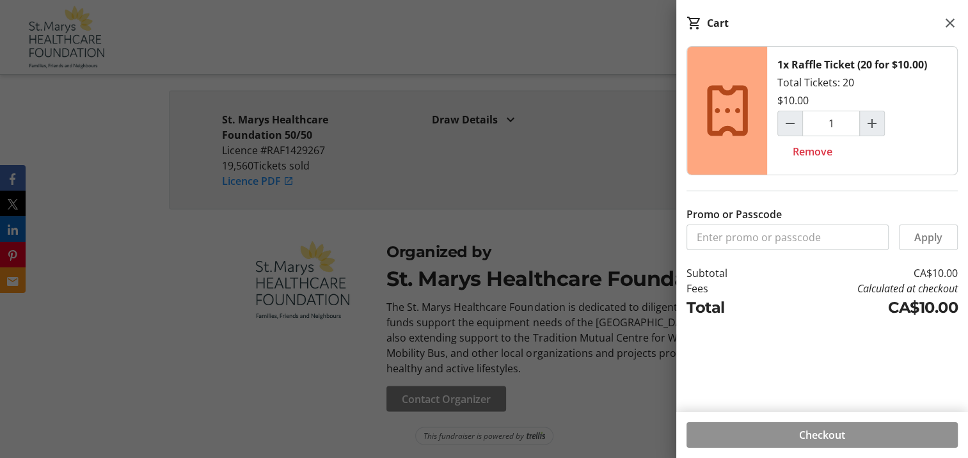
click at [840, 433] on span "Checkout" at bounding box center [822, 434] width 46 height 15
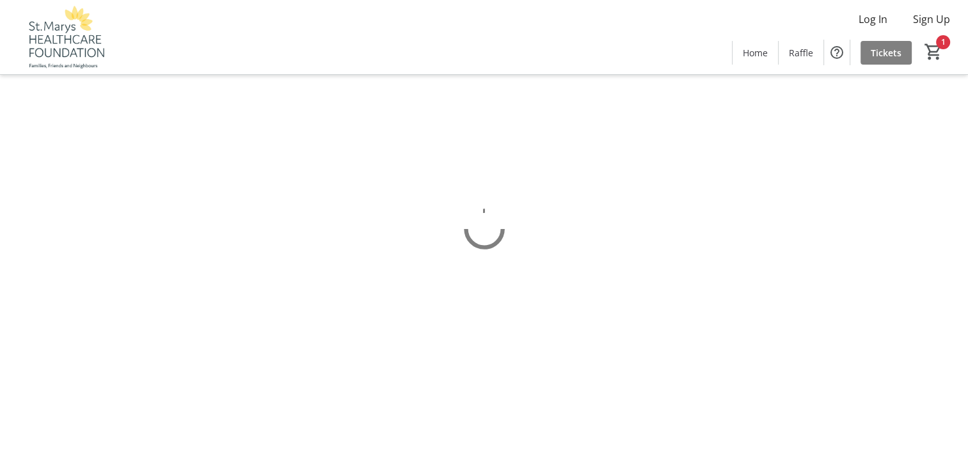
select select "CA"
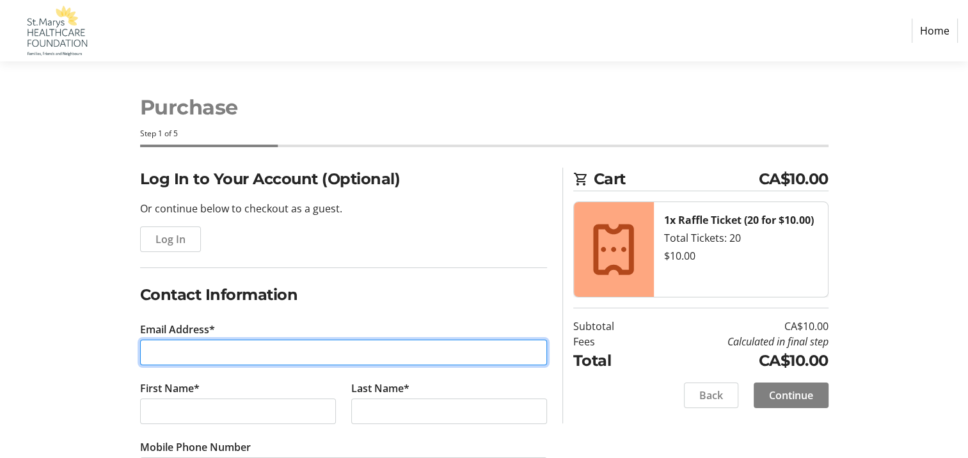
click at [237, 354] on input "Email Address*" at bounding box center [343, 353] width 407 height 26
type input "[EMAIL_ADDRESS][DOMAIN_NAME]"
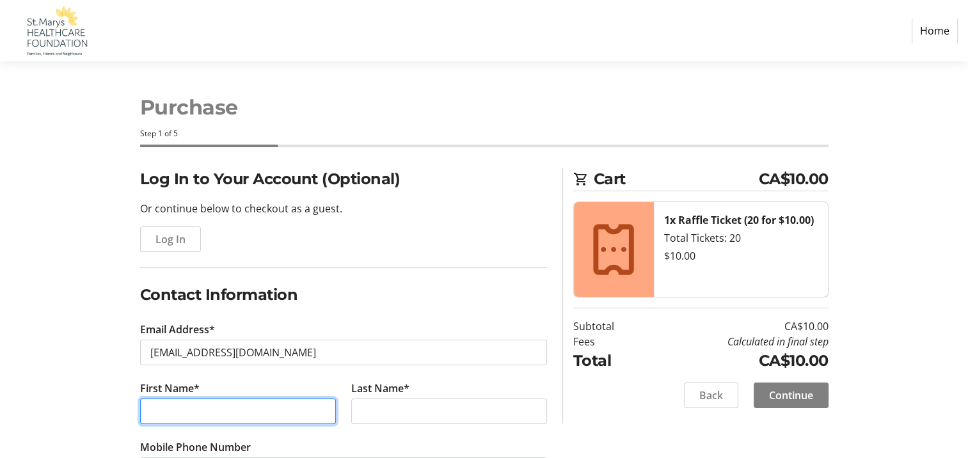
type input "[PERSON_NAME]"
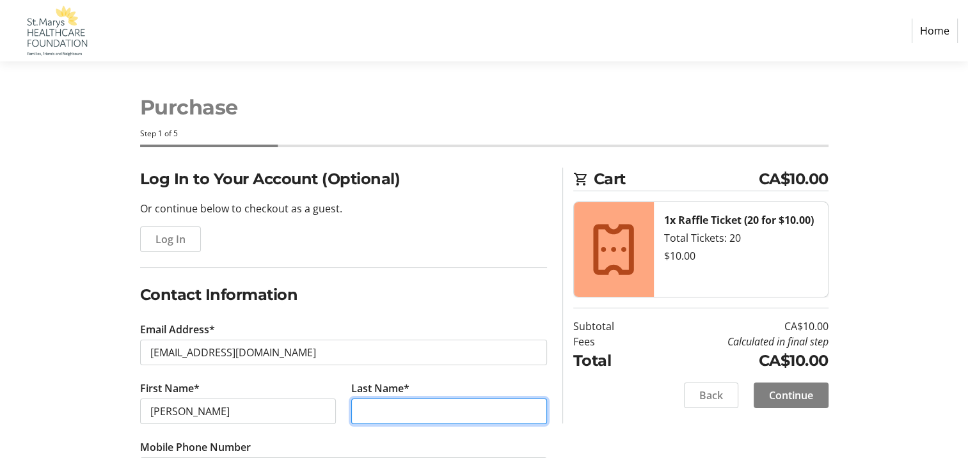
type input "Green"
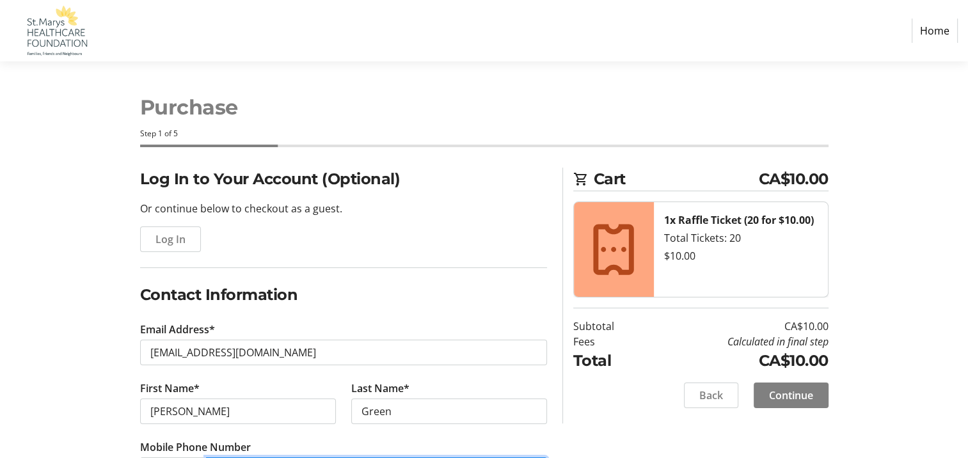
type input "[PHONE_NUMBER]"
type input "Federated Women's [GEOGRAPHIC_DATA]"
type input "356508 35th Line RR 1"
type input "Embro"
select select "ON"
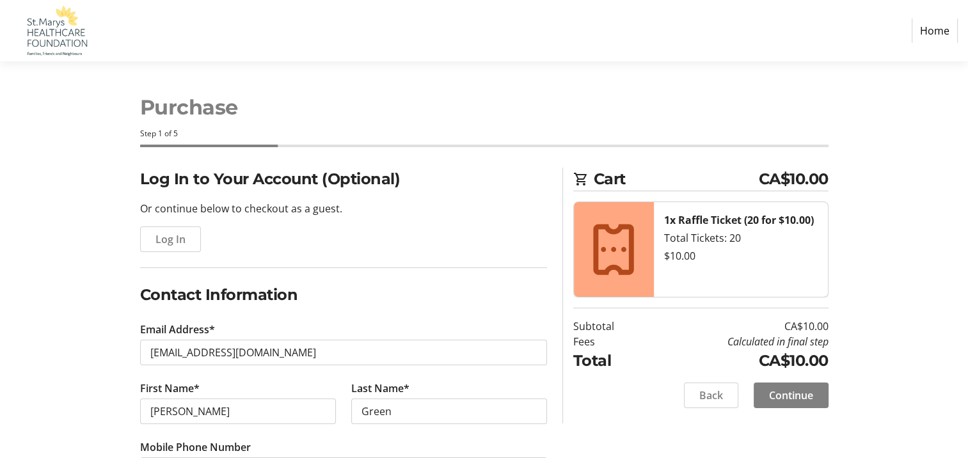
type input "N0J1J0"
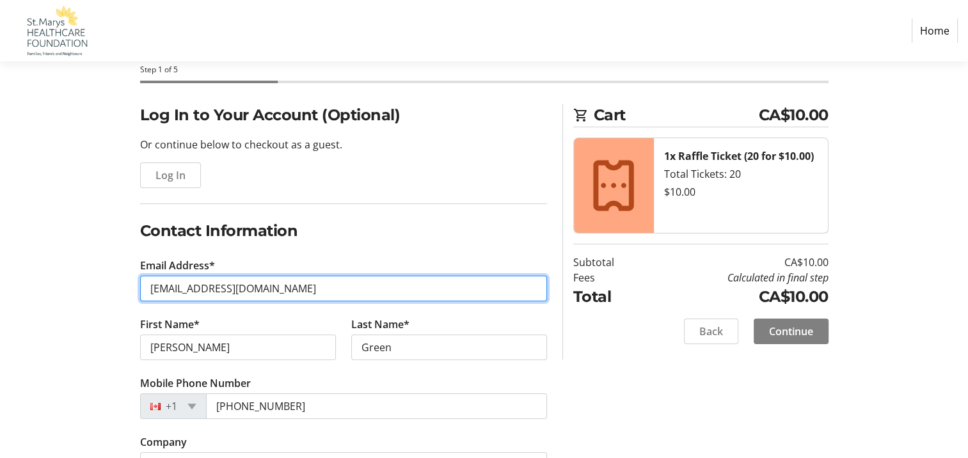
scroll to position [128, 0]
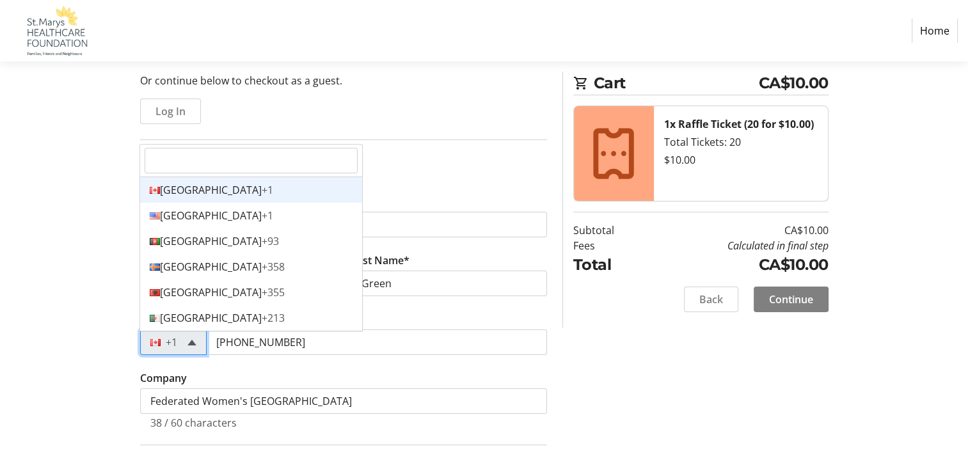
click at [187, 340] on span at bounding box center [191, 343] width 9 height 6
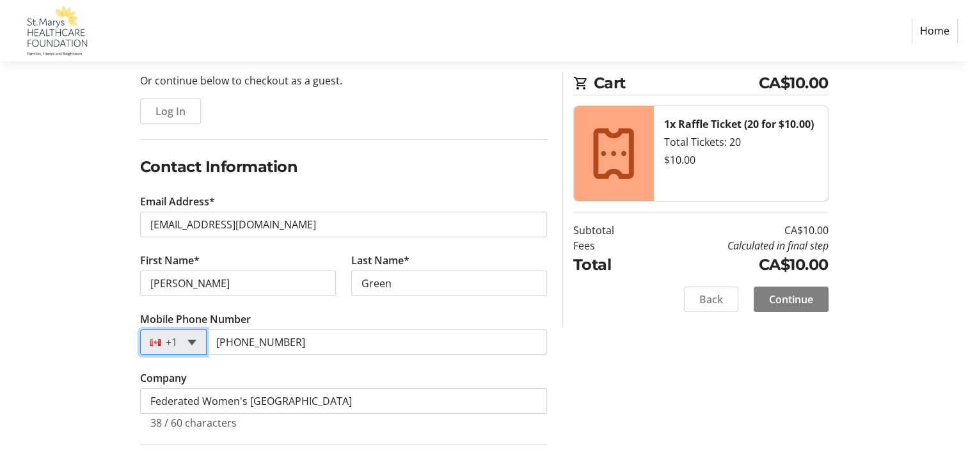
click at [187, 340] on span at bounding box center [191, 343] width 9 height 6
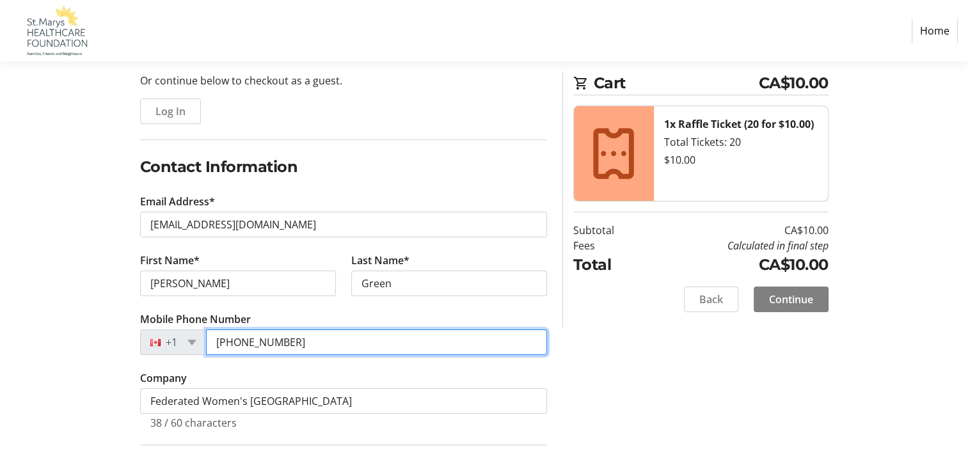
click at [325, 340] on input "[PHONE_NUMBER]" at bounding box center [376, 343] width 341 height 26
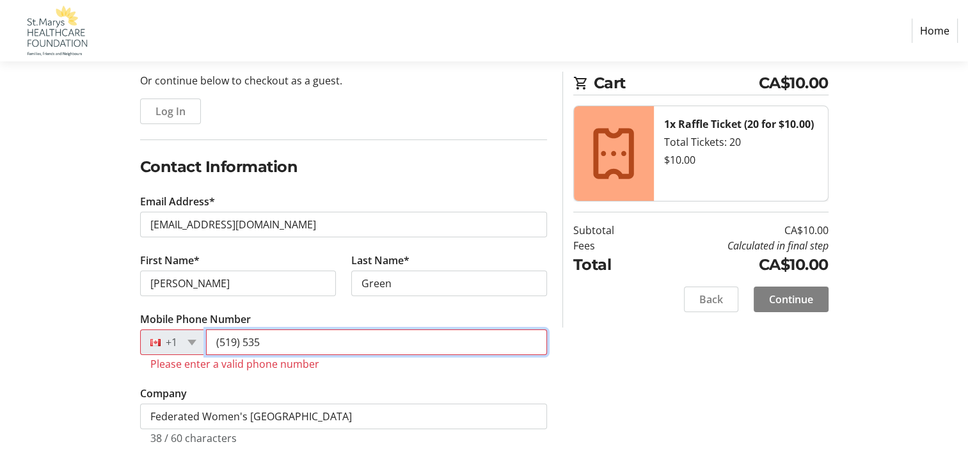
type input "[PHONE_NUMBER]"
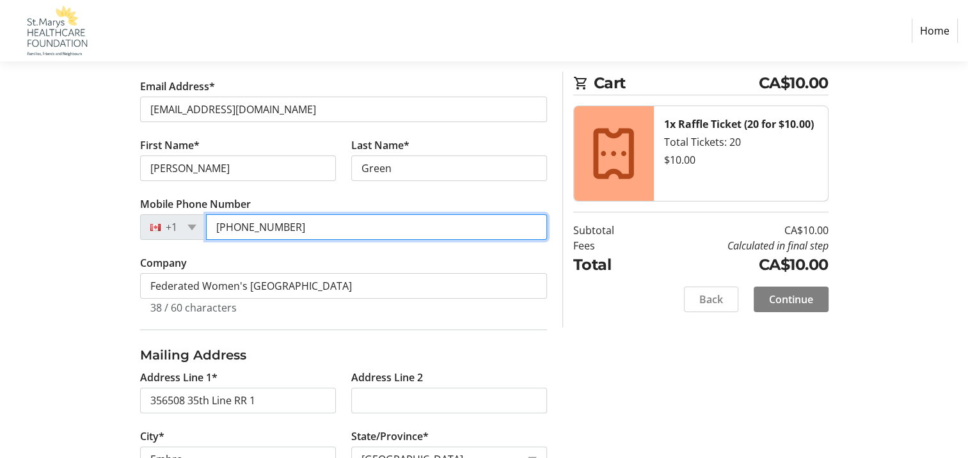
scroll to position [256, 0]
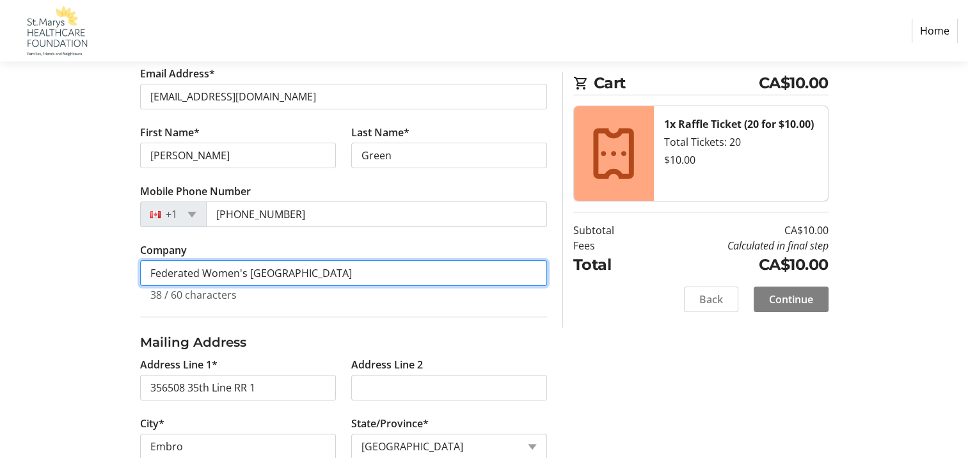
click at [355, 269] on input "Federated Women's [GEOGRAPHIC_DATA]" at bounding box center [343, 273] width 407 height 26
type input "F"
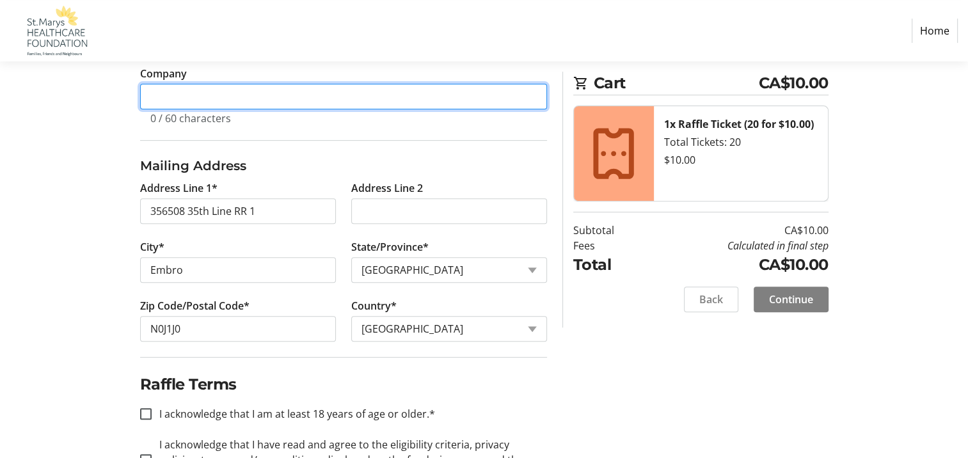
scroll to position [448, 0]
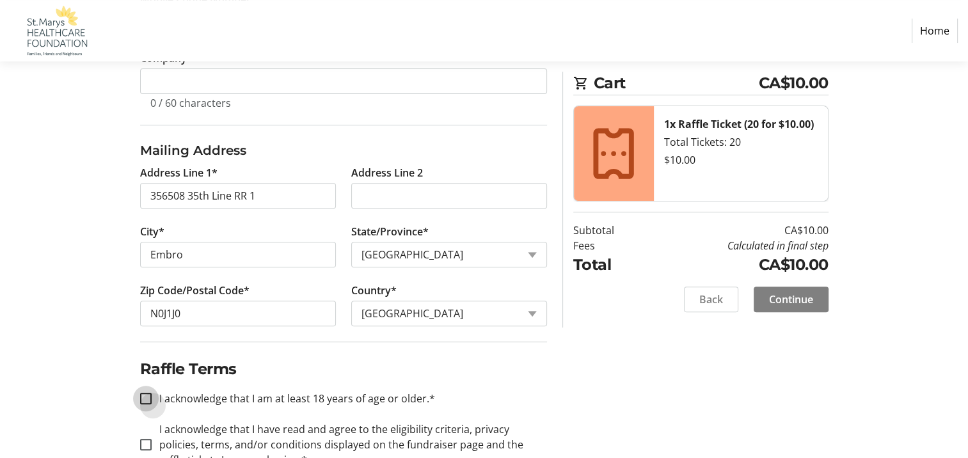
click at [142, 399] on input "I acknowledge that I am at least 18 years of age or older.*" at bounding box center [146, 399] width 12 height 12
checkbox input "true"
click at [148, 442] on input "I acknowledge that I have read and agree to the eligibility criteria, privacy p…" at bounding box center [146, 445] width 12 height 12
checkbox input "true"
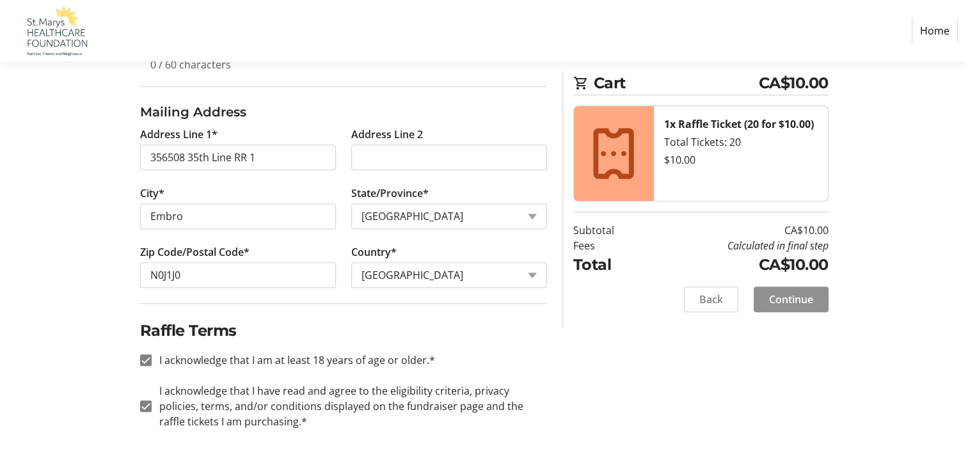
click at [792, 298] on span "Continue" at bounding box center [791, 299] width 44 height 15
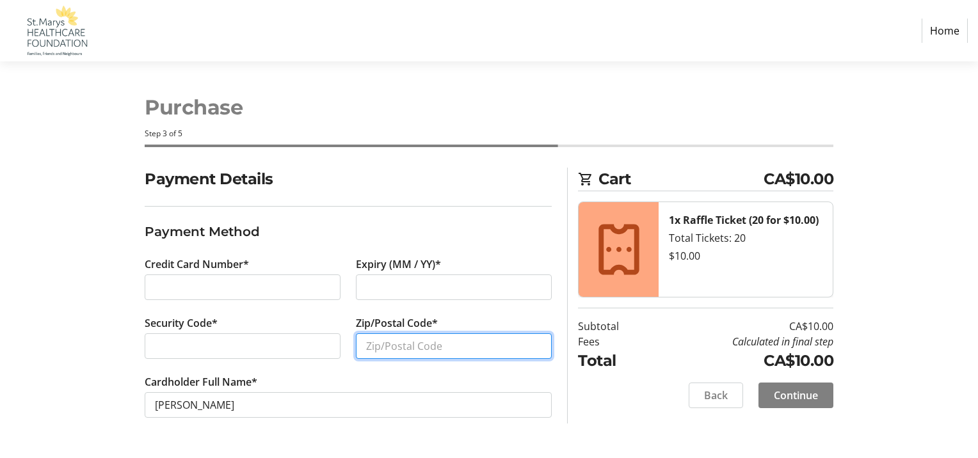
click at [457, 356] on input "Zip/Postal Code*" at bounding box center [454, 346] width 196 height 26
type input "n"
type input "N0J1J0"
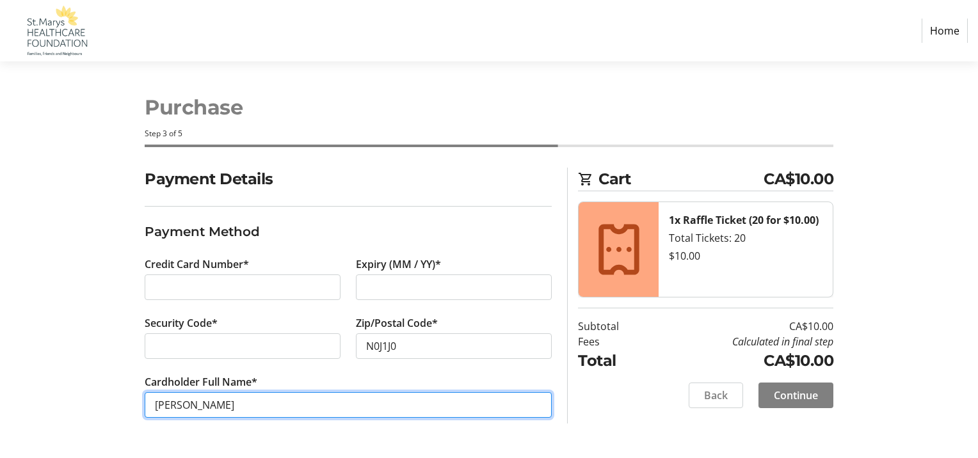
click at [237, 404] on input "[PERSON_NAME]" at bounding box center [348, 405] width 407 height 26
click at [234, 412] on input "[PERSON_NAME]" at bounding box center [348, 405] width 407 height 26
type input "[PERSON_NAME]"
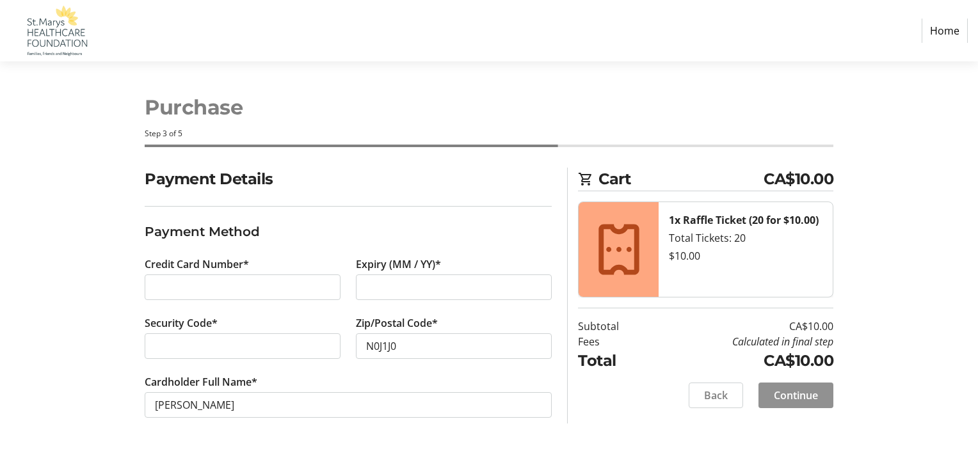
click at [795, 399] on span "Continue" at bounding box center [796, 395] width 44 height 15
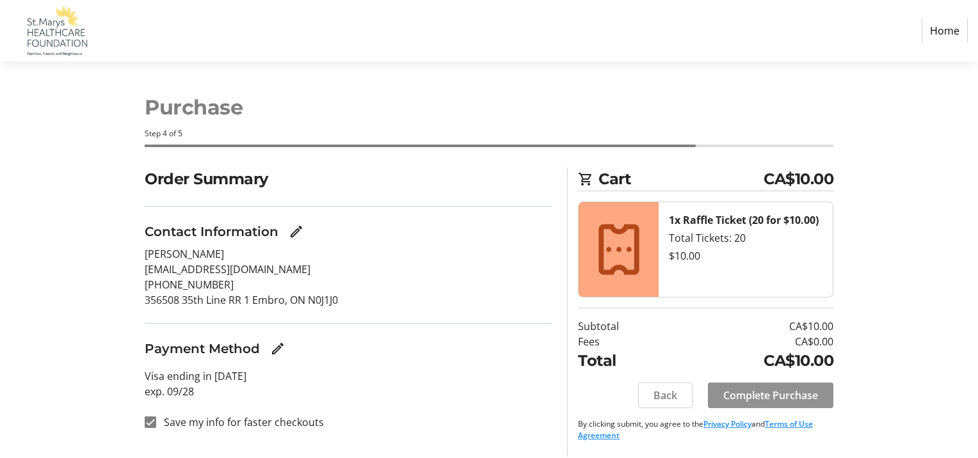
click at [776, 397] on span "Complete Purchase" at bounding box center [770, 395] width 95 height 15
